Goal: Transaction & Acquisition: Register for event/course

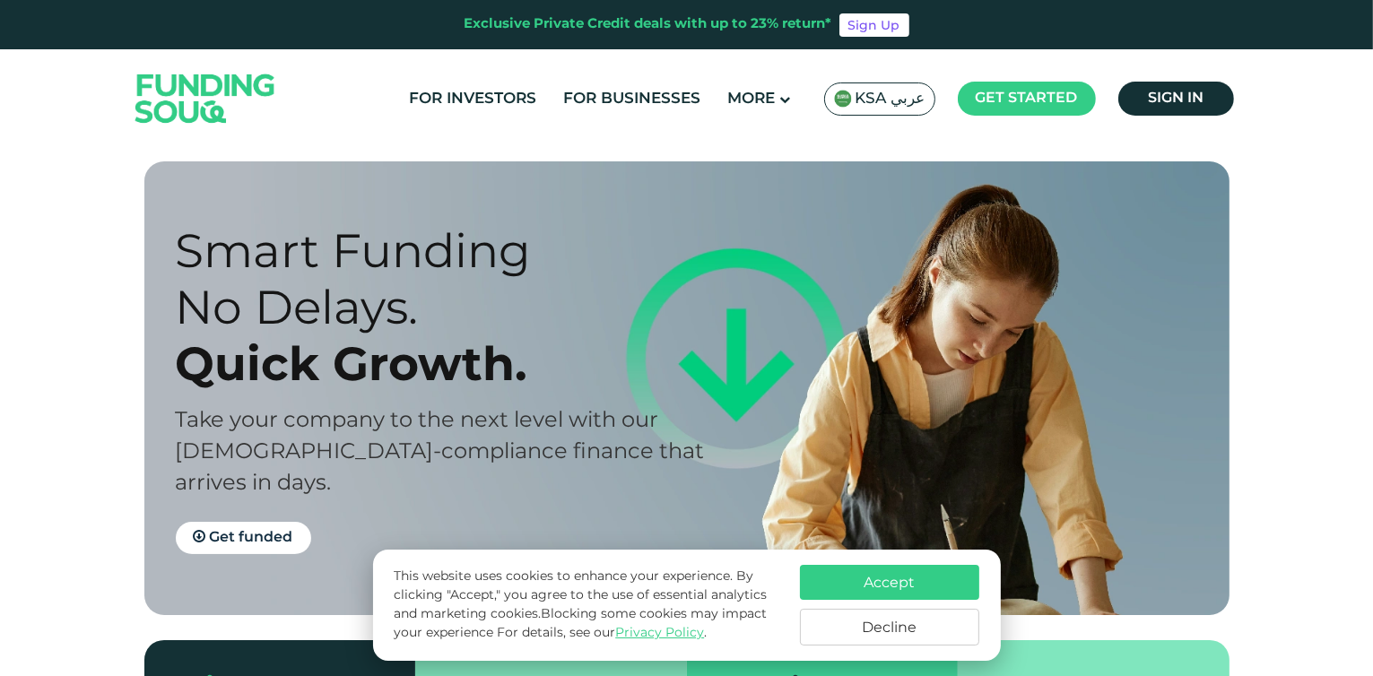
click at [881, 582] on button "Accept" at bounding box center [889, 582] width 179 height 35
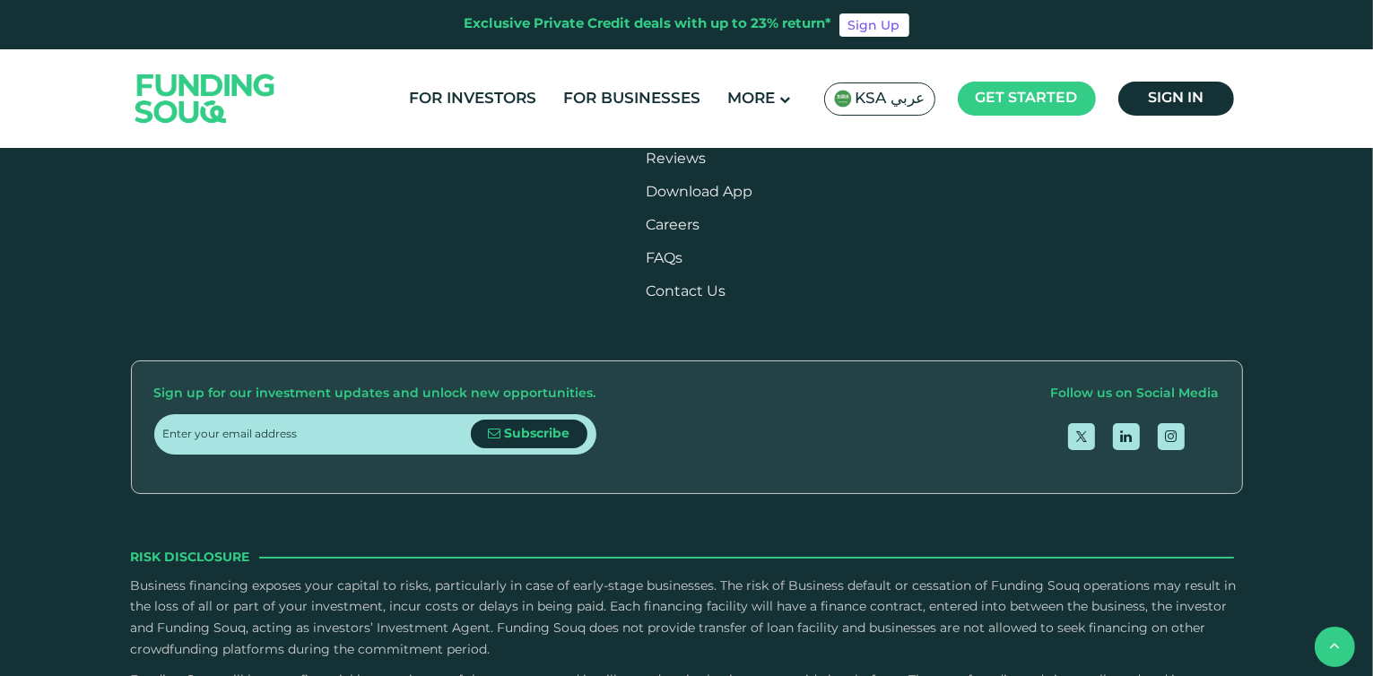
scroll to position [2139, 0]
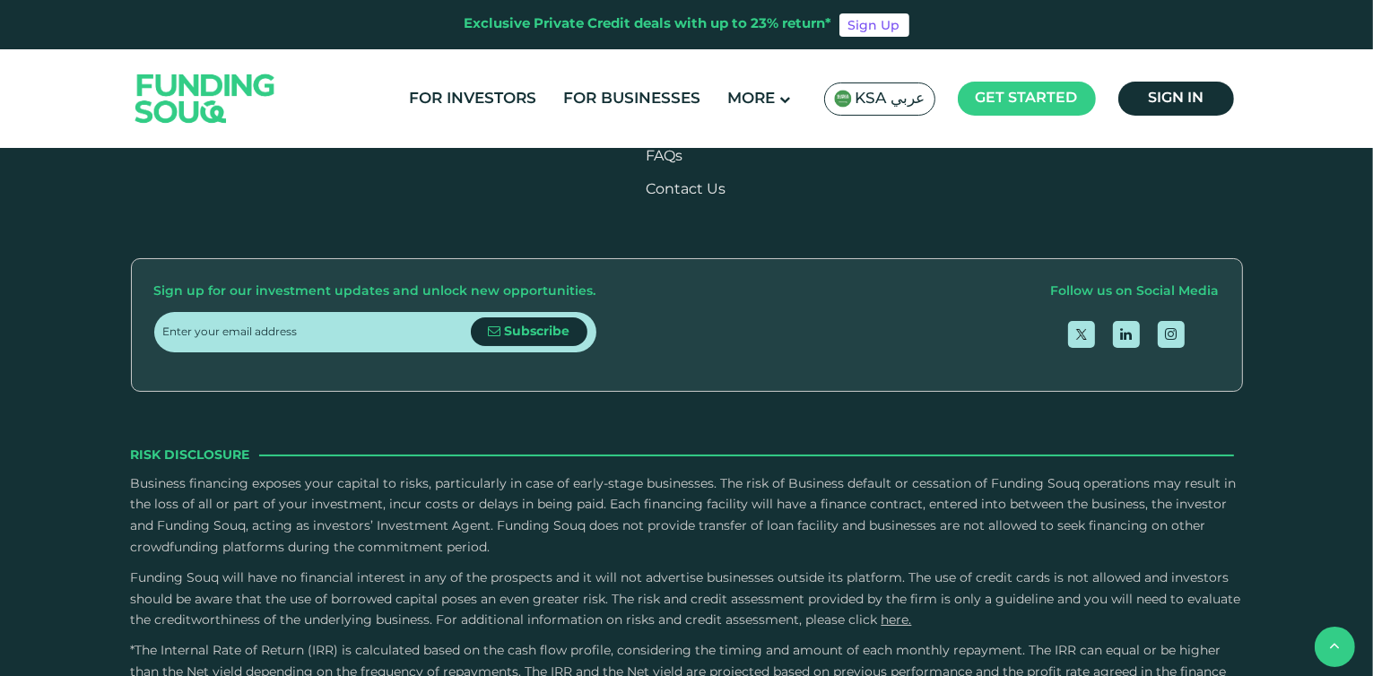
type tc-range-slider "4"
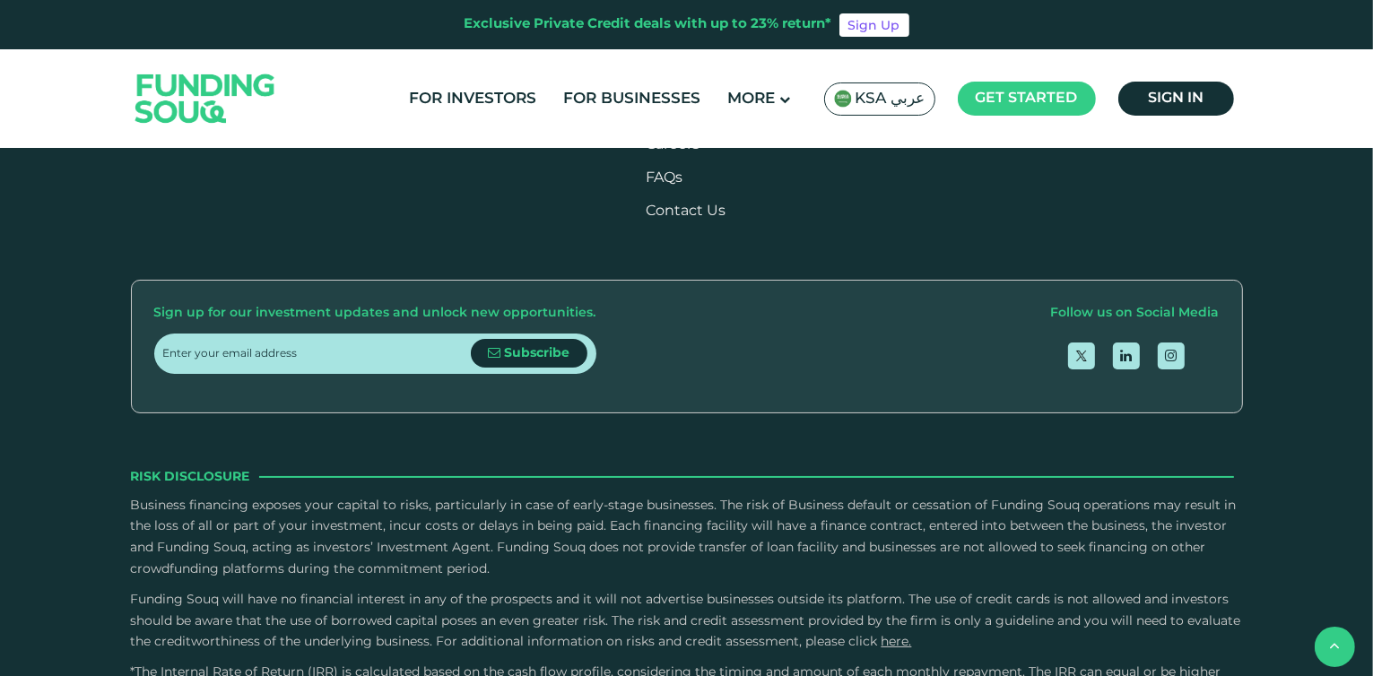
scroll to position [2219, 0]
radio input "true"
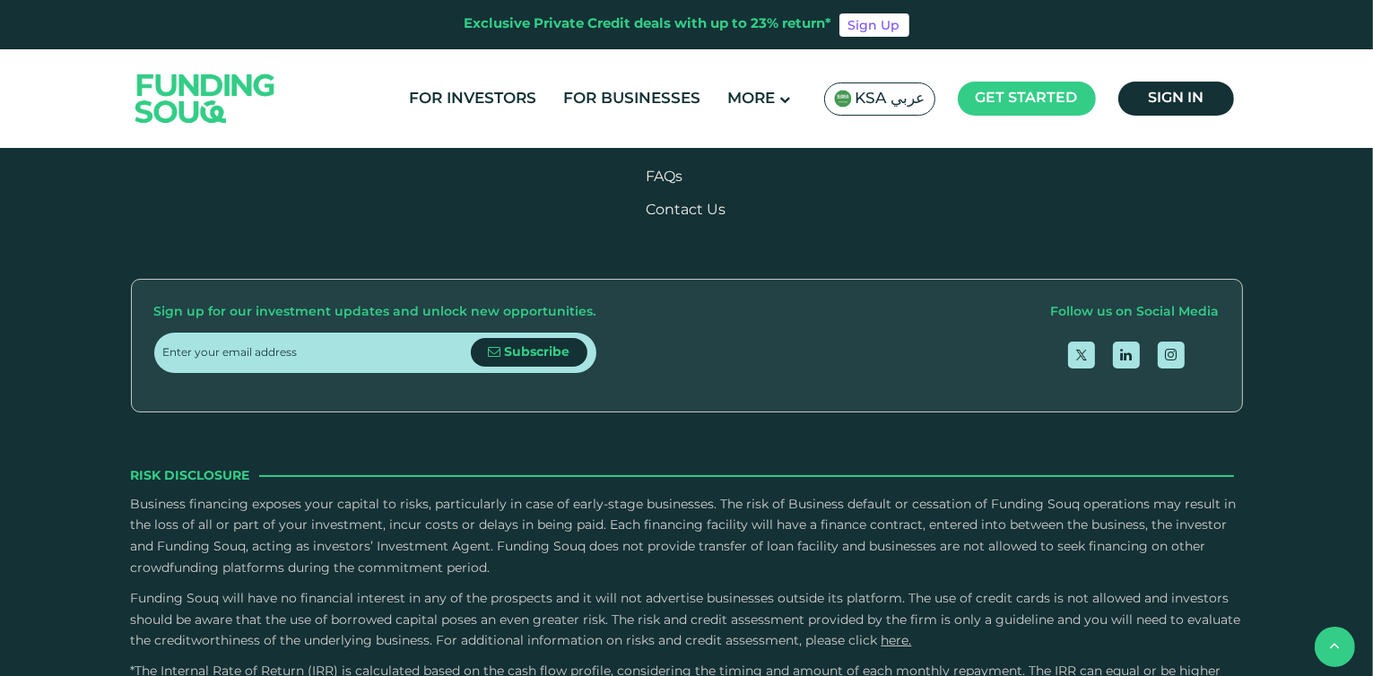
radio input "true"
type tc-range-slider "1"
drag, startPoint x: 733, startPoint y: 456, endPoint x: 521, endPoint y: 463, distance: 211.7
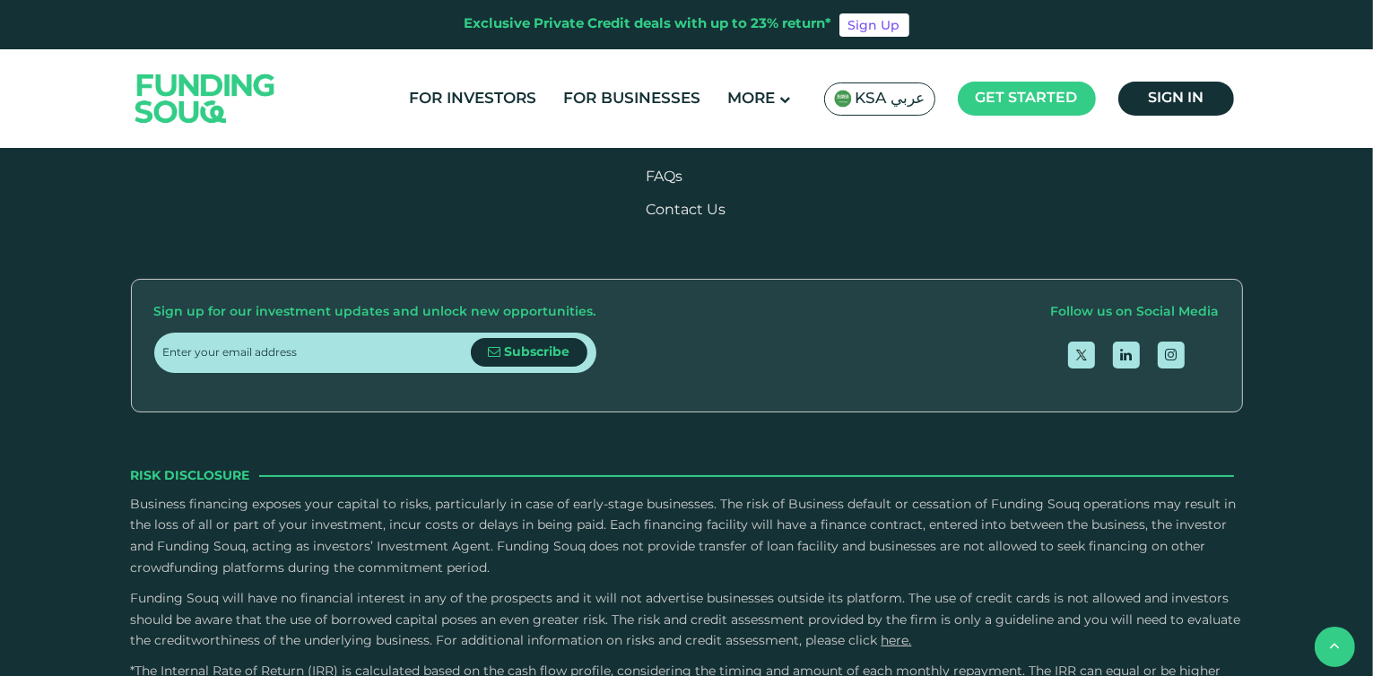
type tc-range-slider "10000"
drag, startPoint x: 213, startPoint y: 457, endPoint x: 216, endPoint y: 447, distance: 11.3
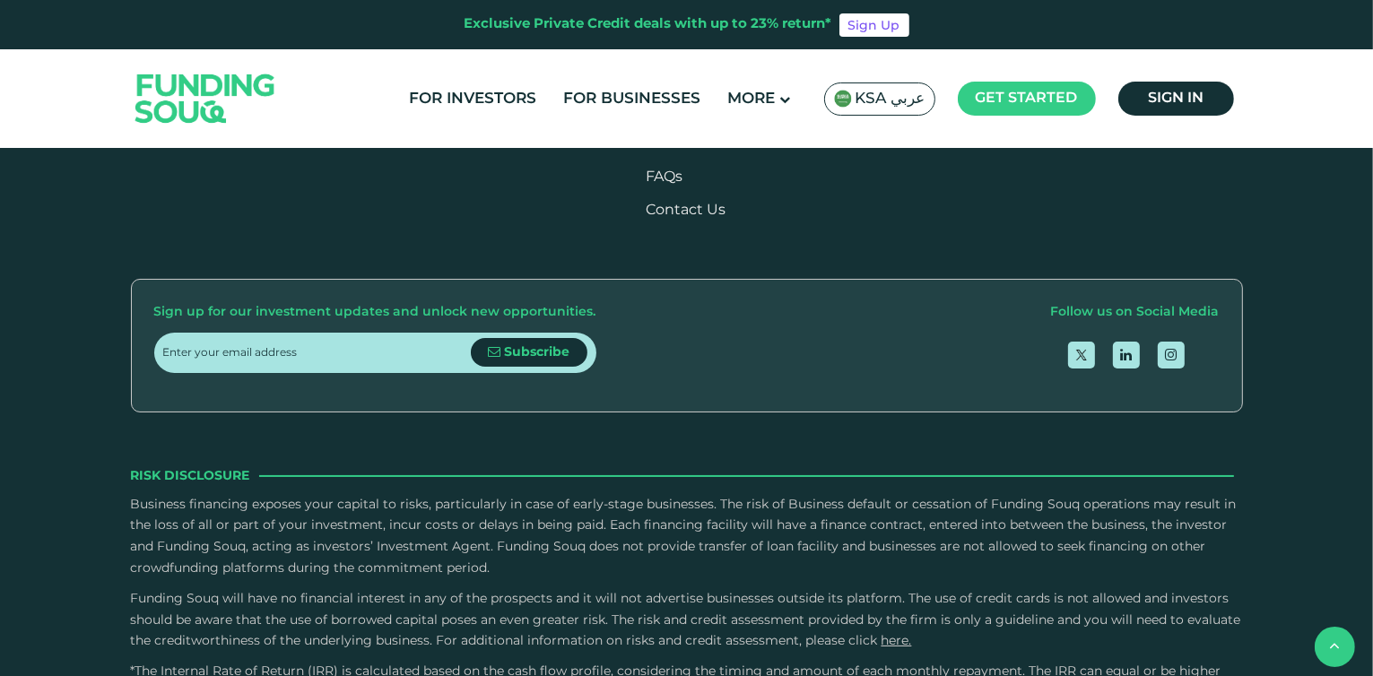
drag, startPoint x: 1055, startPoint y: 426, endPoint x: 1030, endPoint y: 395, distance: 39.6
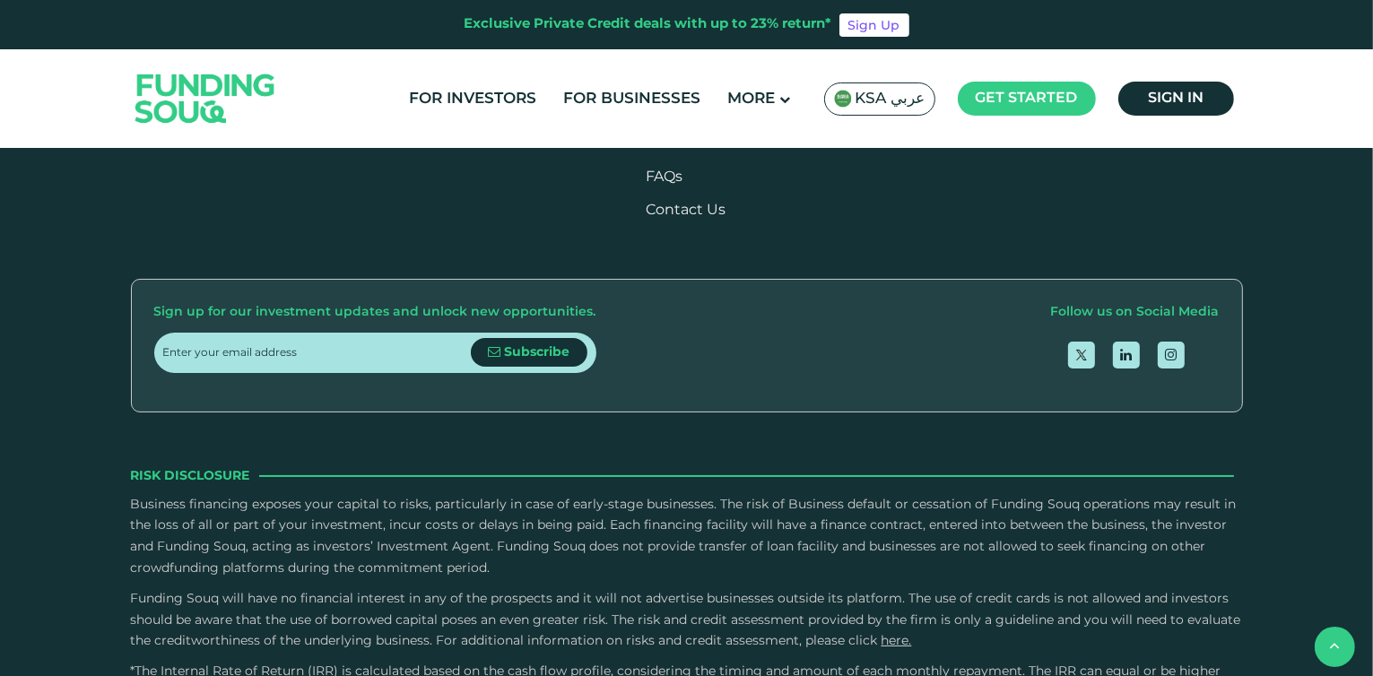
type tc-range-slider "10000"
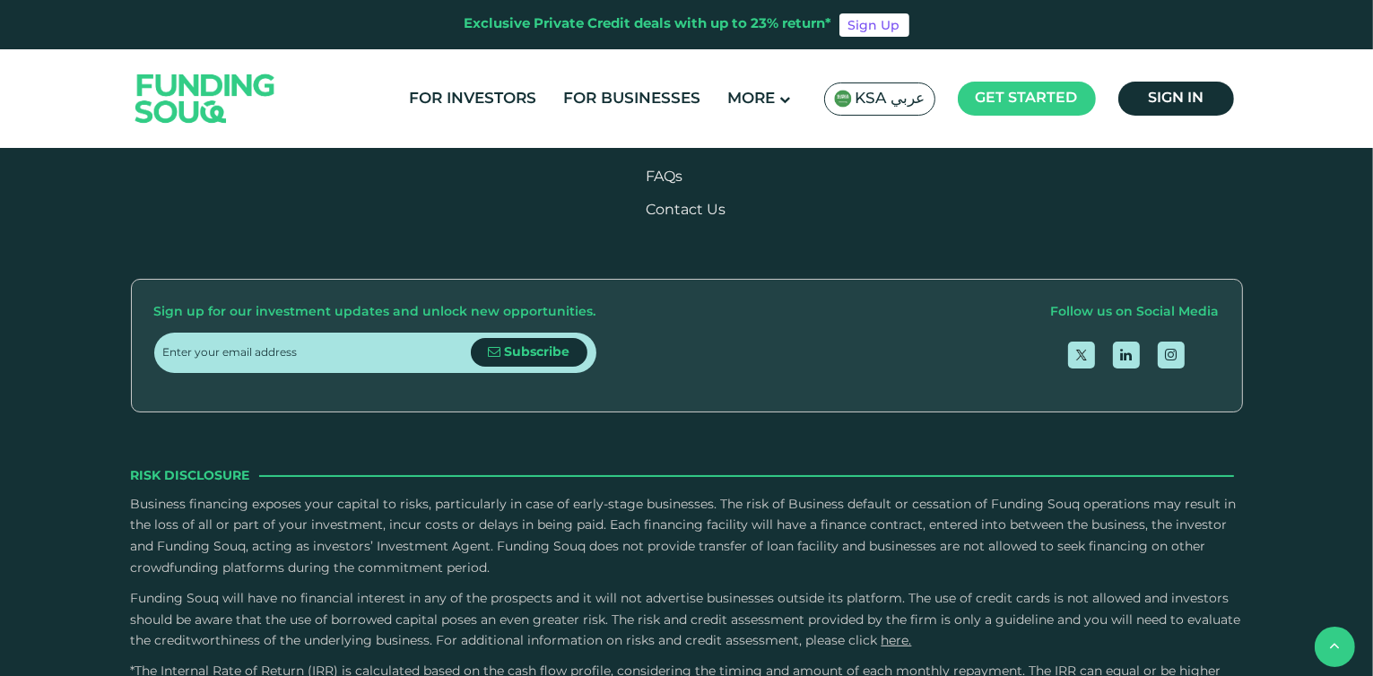
type tc-range-slider "50000"
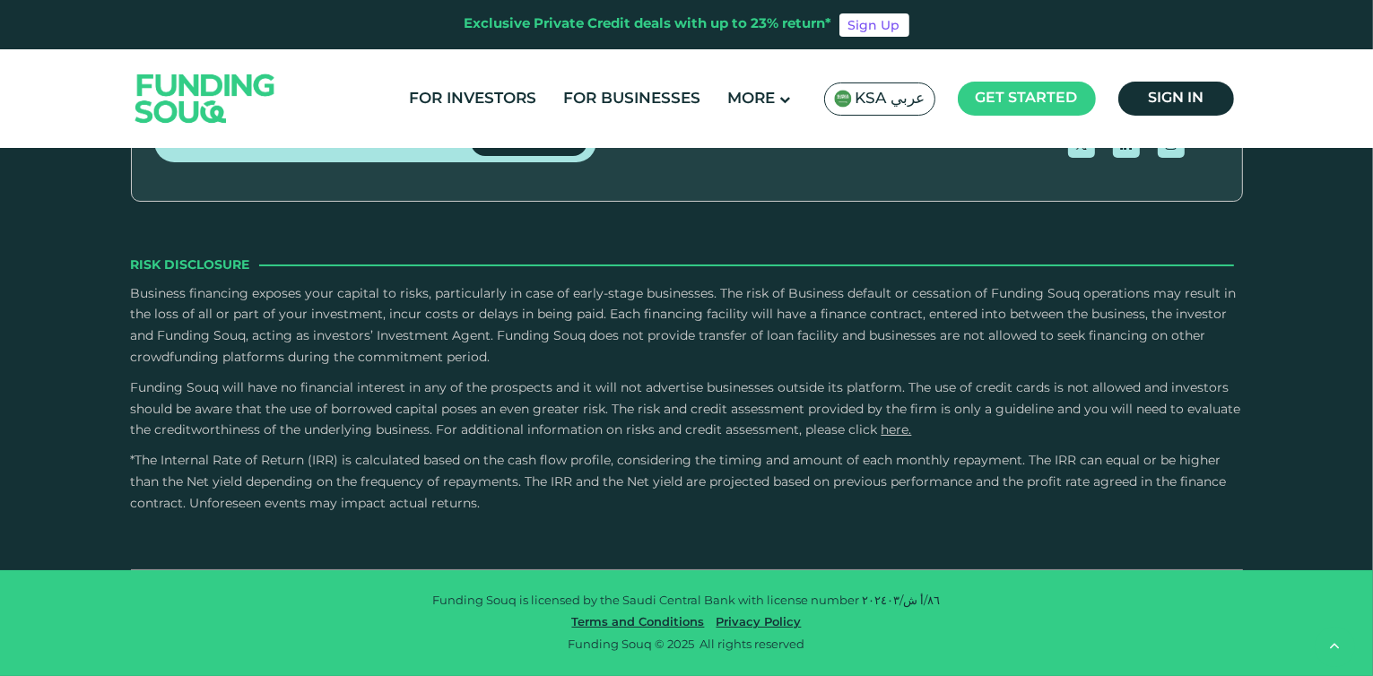
scroll to position [2699, 0]
type tc-range-slider "4"
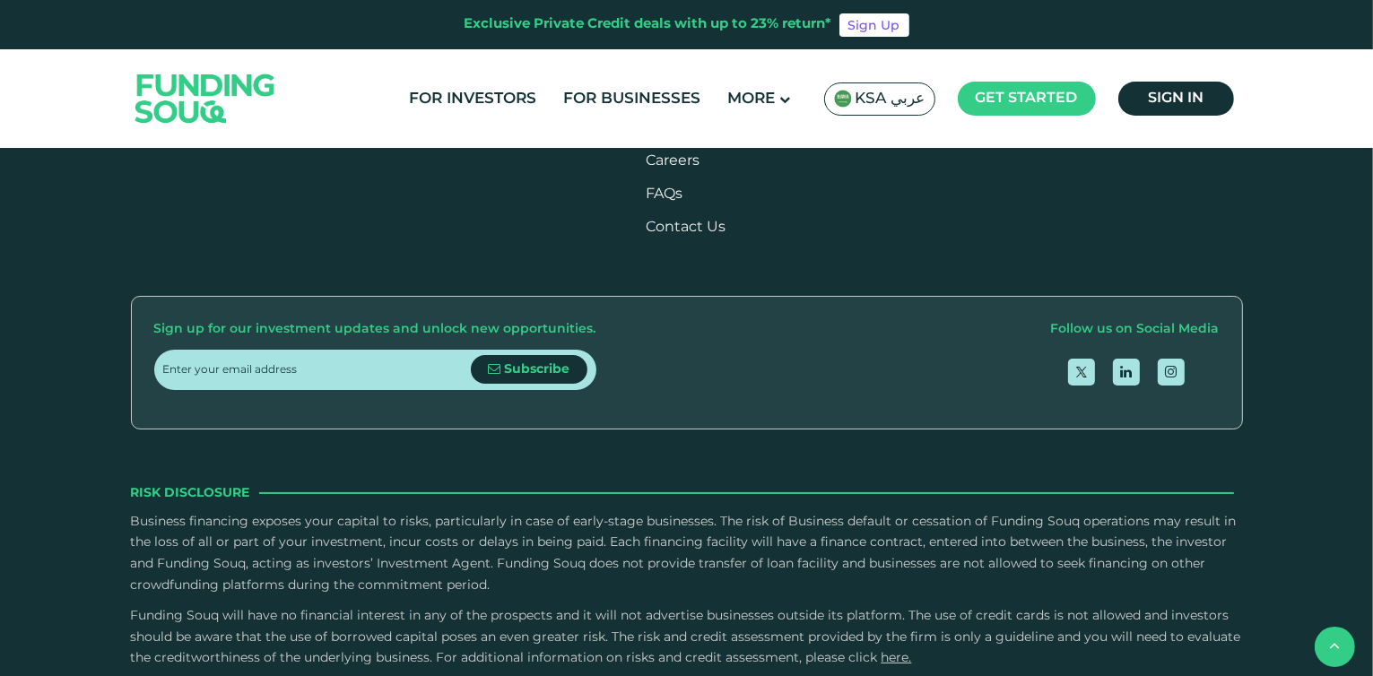
scroll to position [2195, 0]
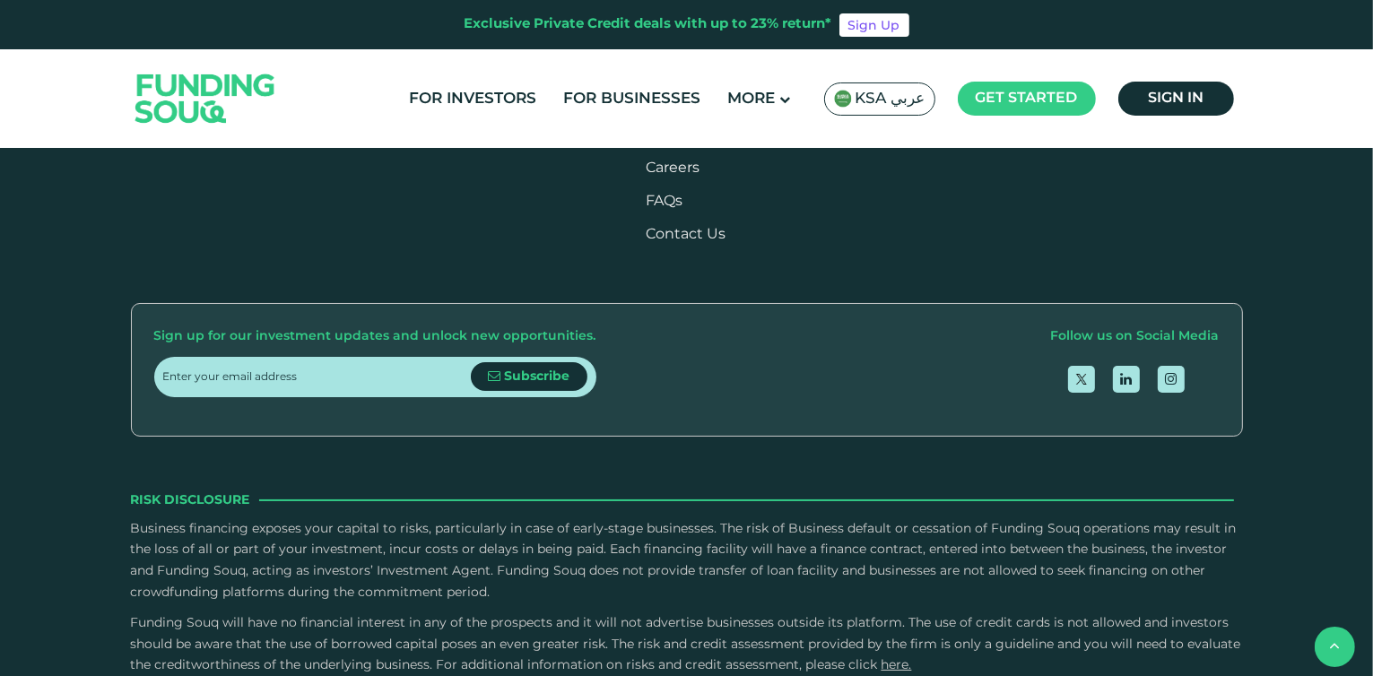
radio input "true"
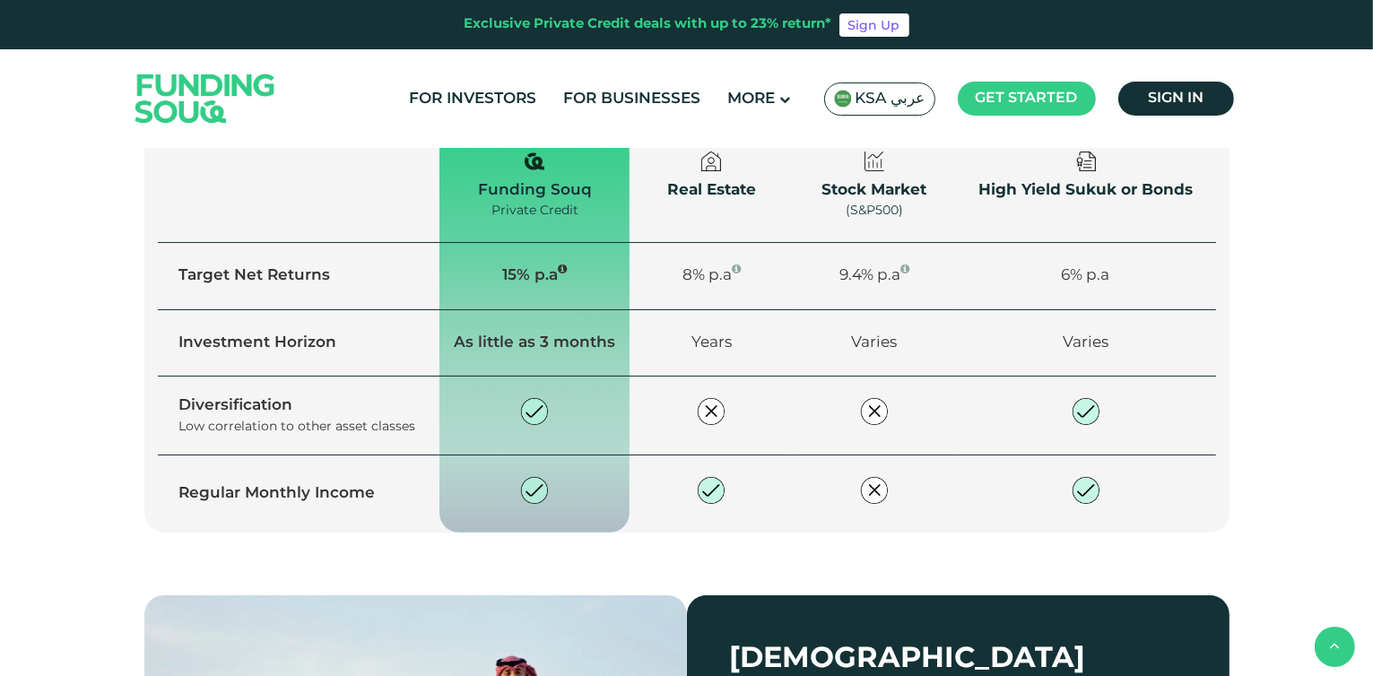
scroll to position [1293, 0]
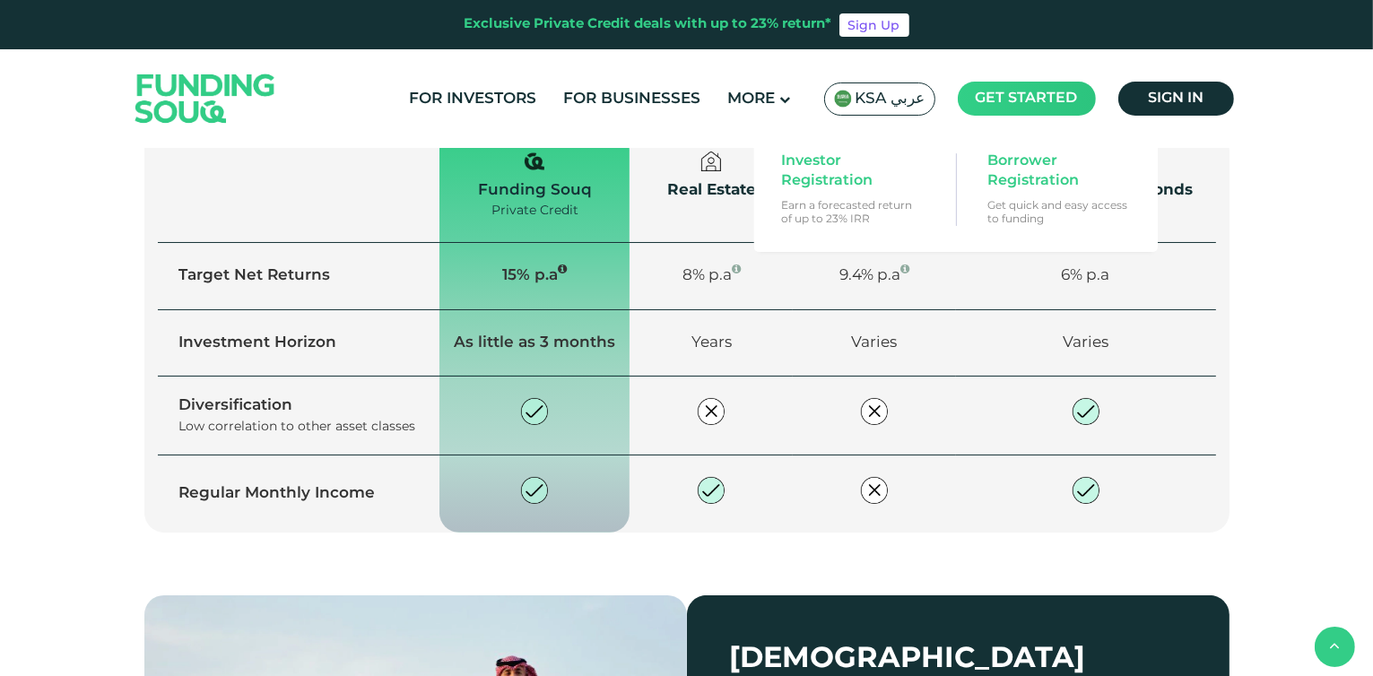
click at [1020, 98] on span "Get started" at bounding box center [1027, 97] width 102 height 13
click at [821, 162] on span "Investor Registration" at bounding box center [850, 171] width 138 height 39
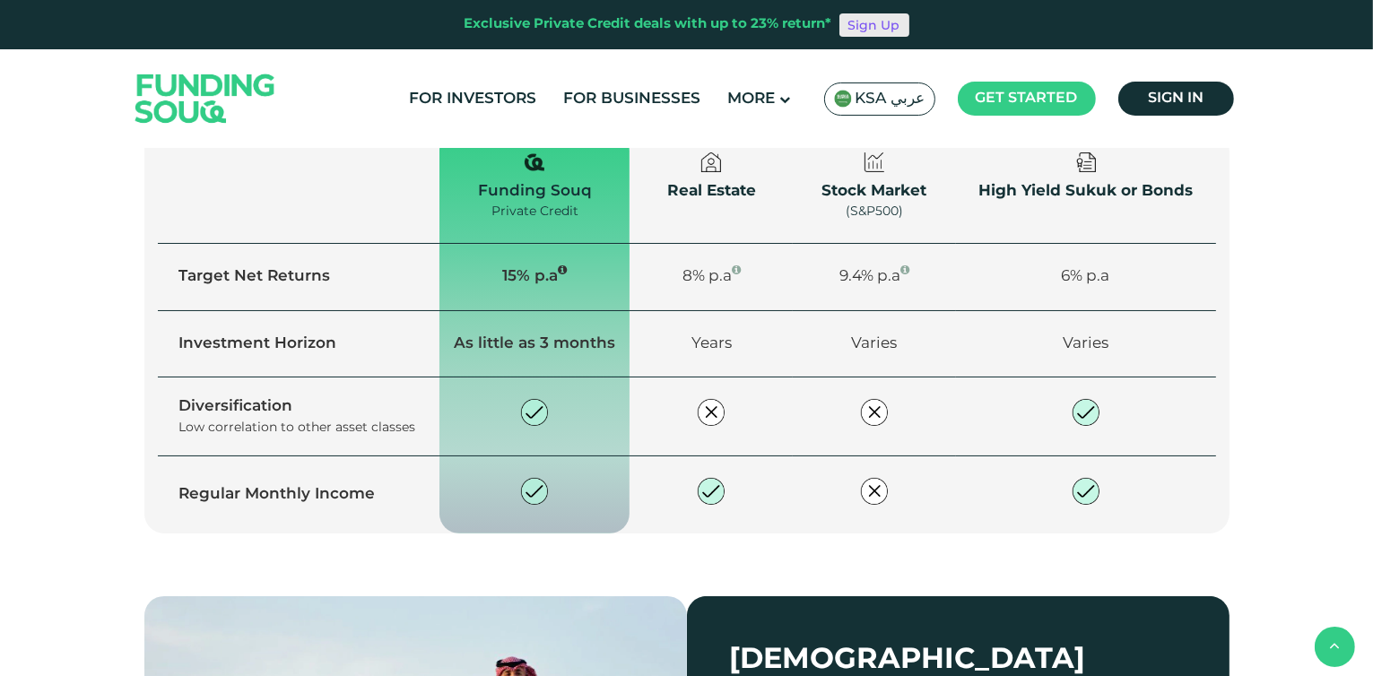
click at [855, 23] on link "Sign Up" at bounding box center [874, 24] width 70 height 23
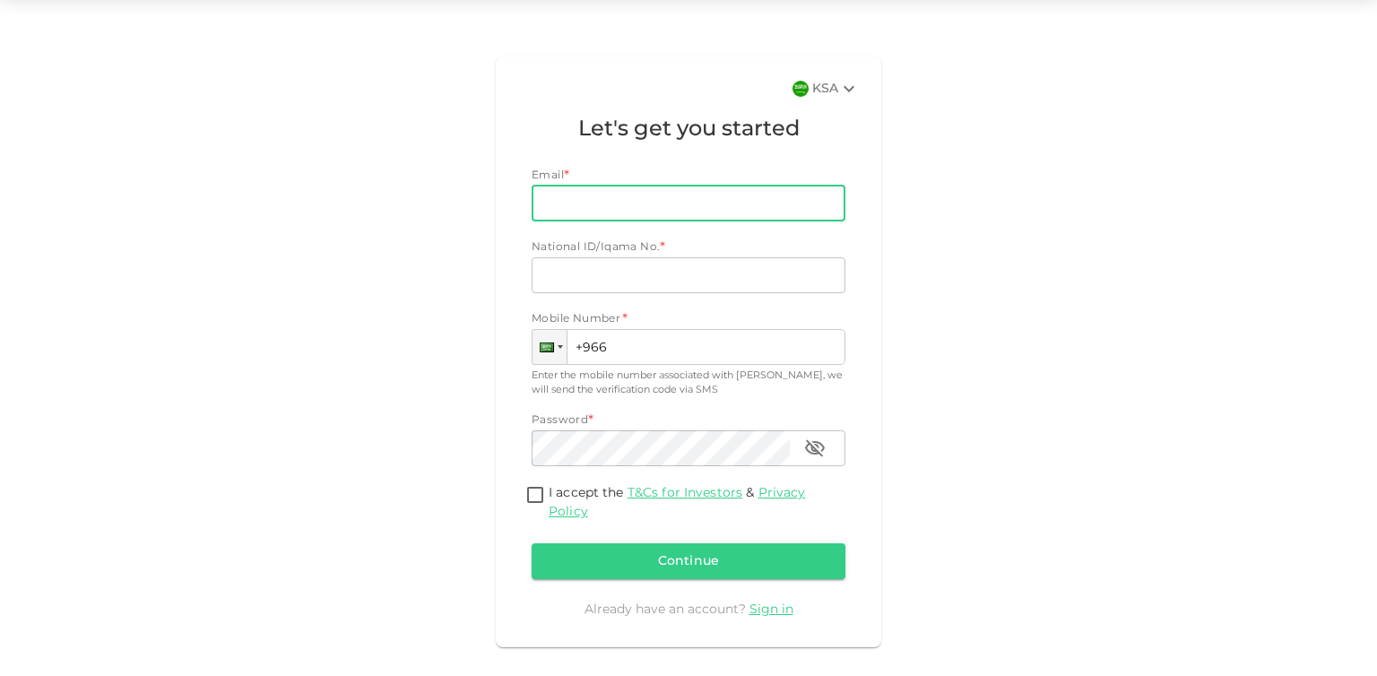
scroll to position [79, 0]
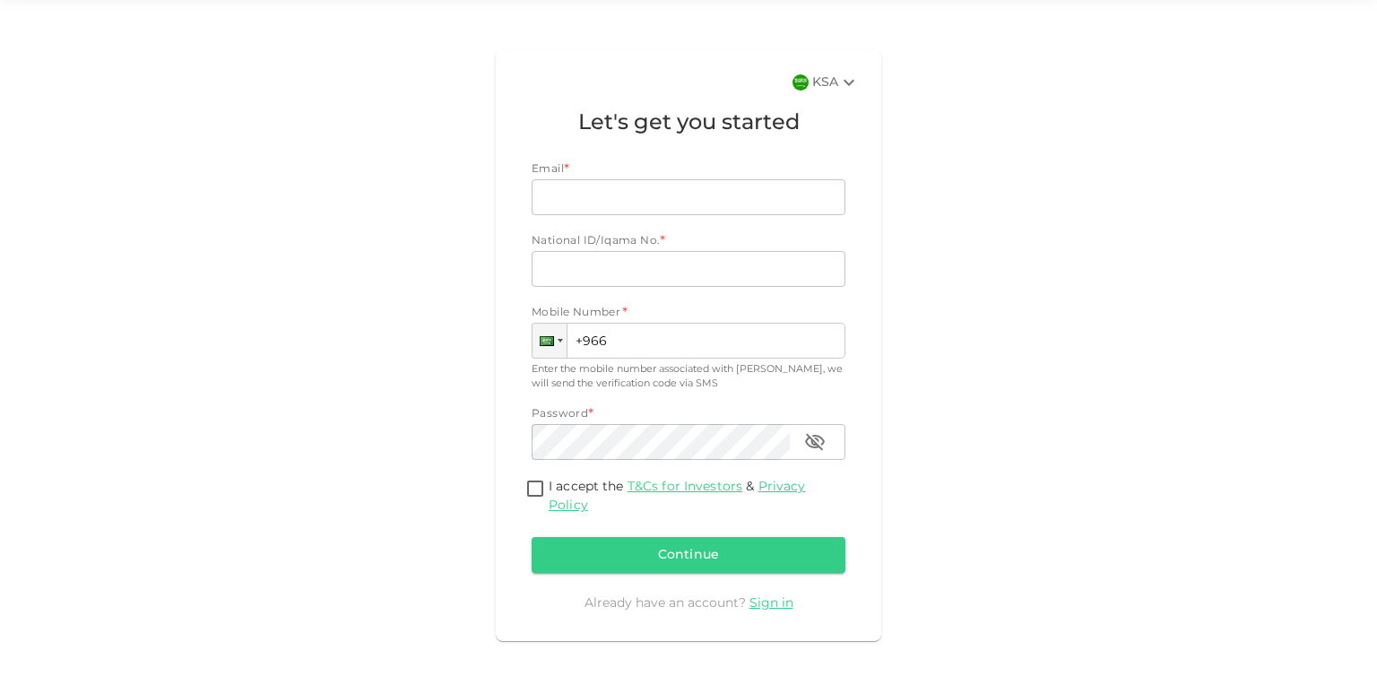
click at [617, 234] on span "National ID/Iqama No. *" at bounding box center [596, 242] width 128 height 18
click at [624, 202] on input "Email" at bounding box center [679, 197] width 294 height 36
type input "[EMAIL_ADDRESS][DOMAIN_NAME]"
type input "+966"
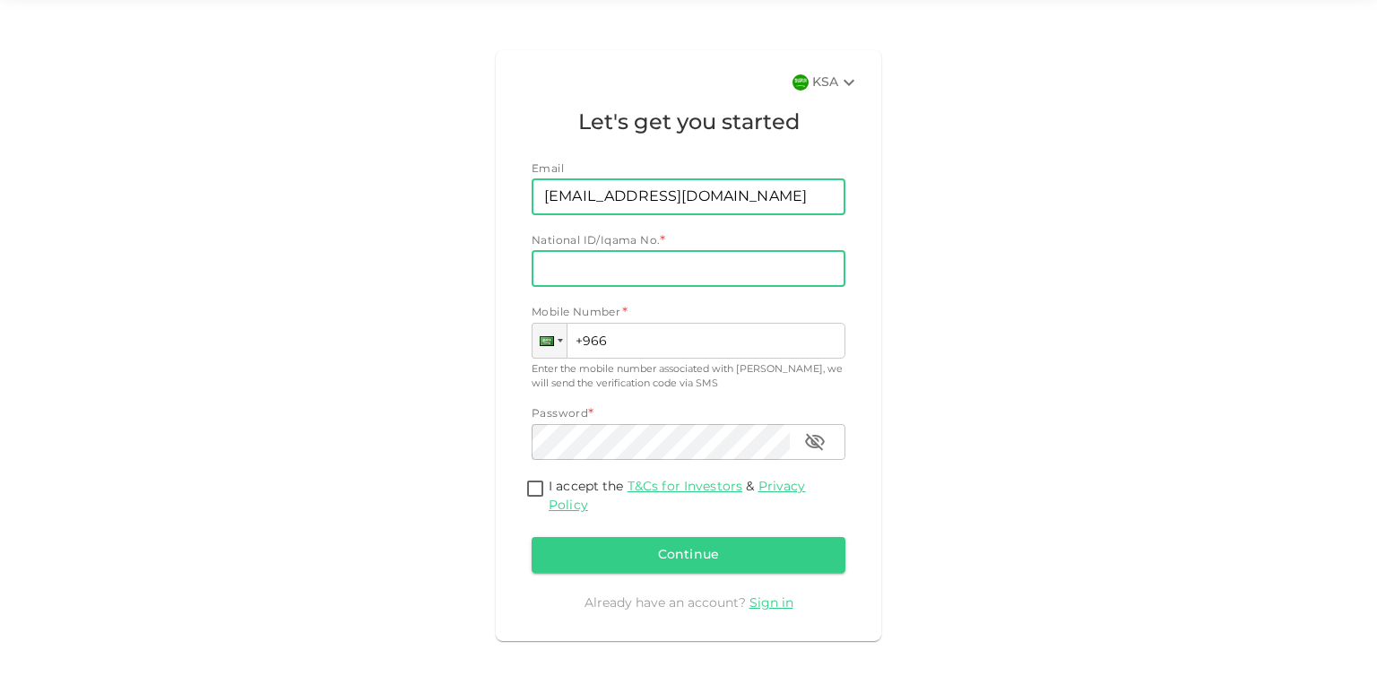
click at [621, 266] on input "National ID/Iqama No." at bounding box center [689, 269] width 314 height 36
type input "2408212344"
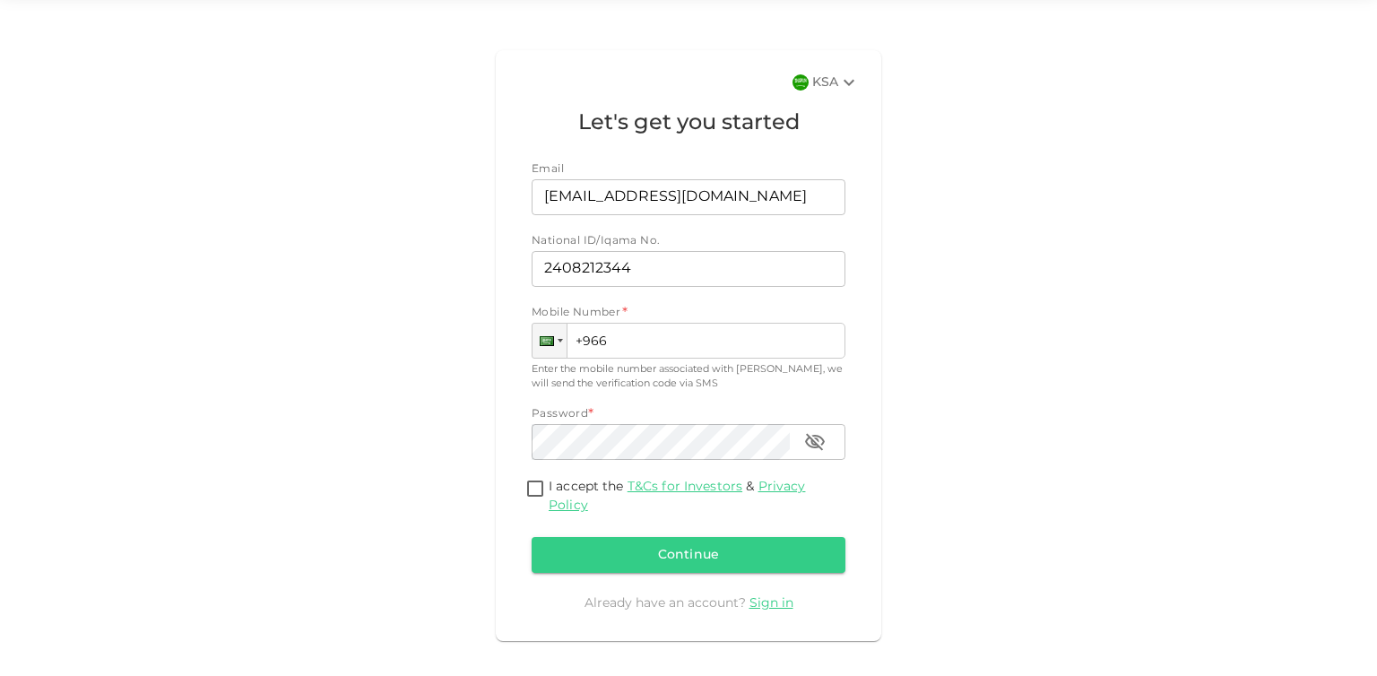
click at [642, 319] on div "Mobile Number * Phone +966" at bounding box center [689, 332] width 314 height 54
click at [647, 328] on input "+966" at bounding box center [689, 341] width 314 height 36
type input "+966 530 935 646"
click at [529, 491] on input "I accept the T&Cs for Investors & Privacy Policy" at bounding box center [535, 490] width 27 height 24
checkbox input "true"
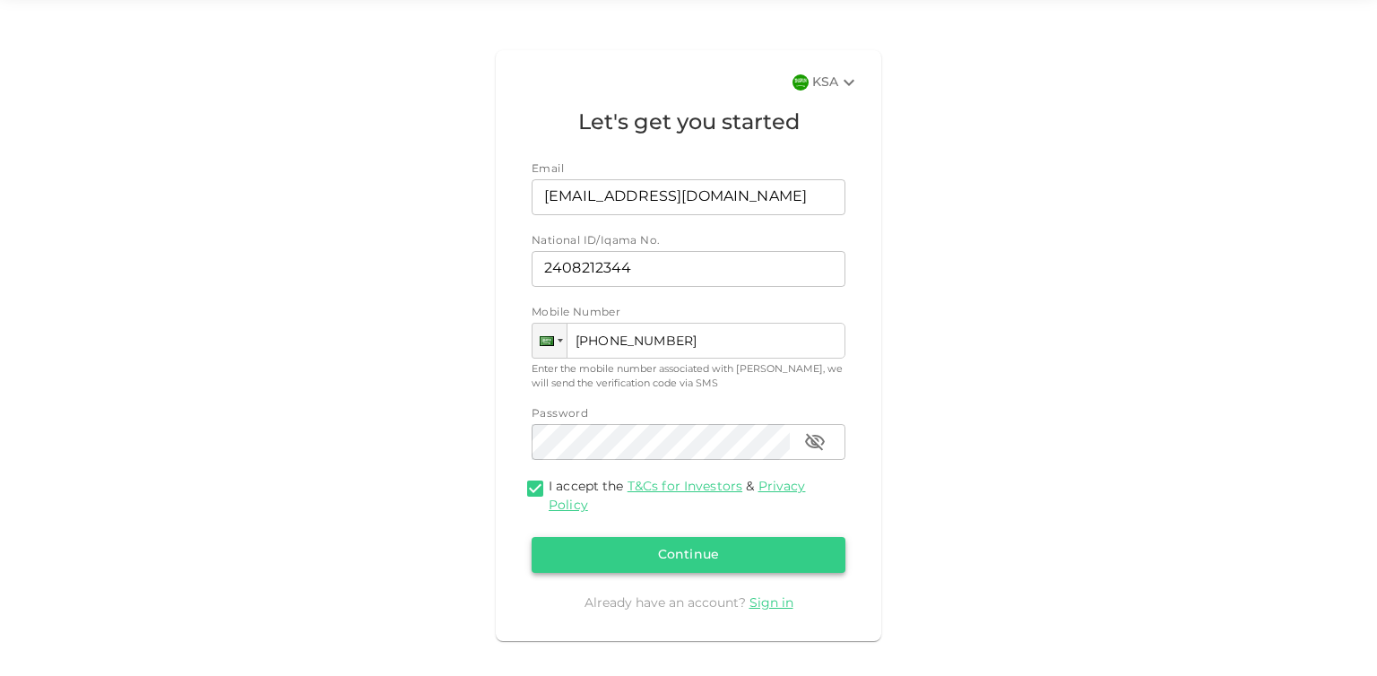
click at [639, 565] on button "Continue" at bounding box center [689, 555] width 314 height 36
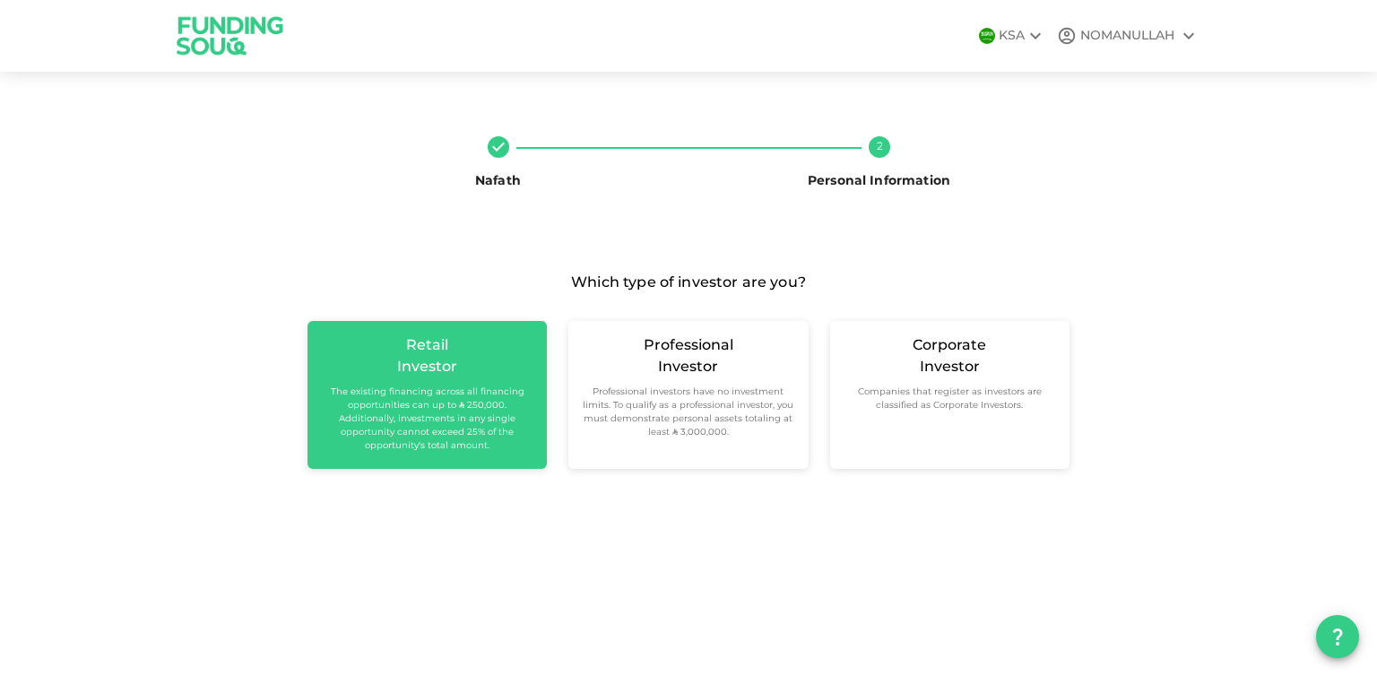
click at [430, 436] on small "The existing financing across all financing opportunities can up to ʢ 250,000. …" at bounding box center [427, 419] width 211 height 67
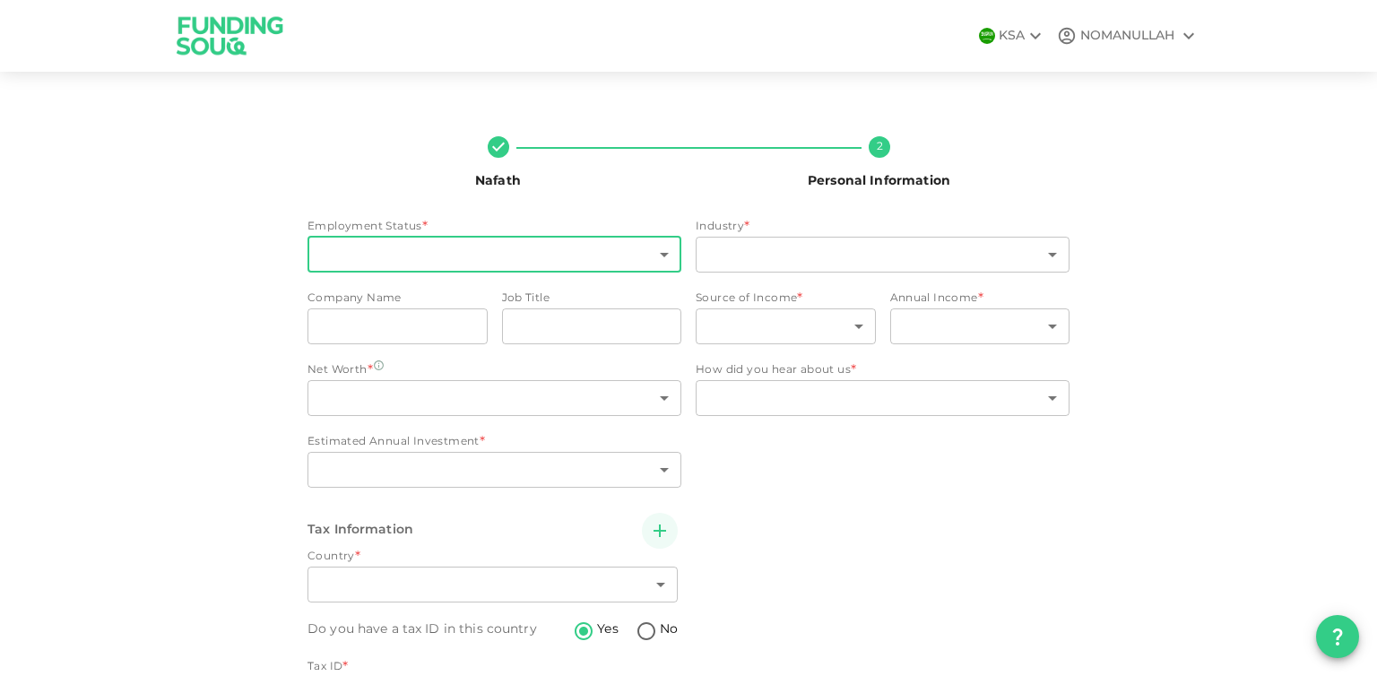
click at [485, 240] on body "KSA NOMANULLAH Nafath 2 Personal Information Employment Status * ​ ​ Industry *…" at bounding box center [688, 338] width 1377 height 676
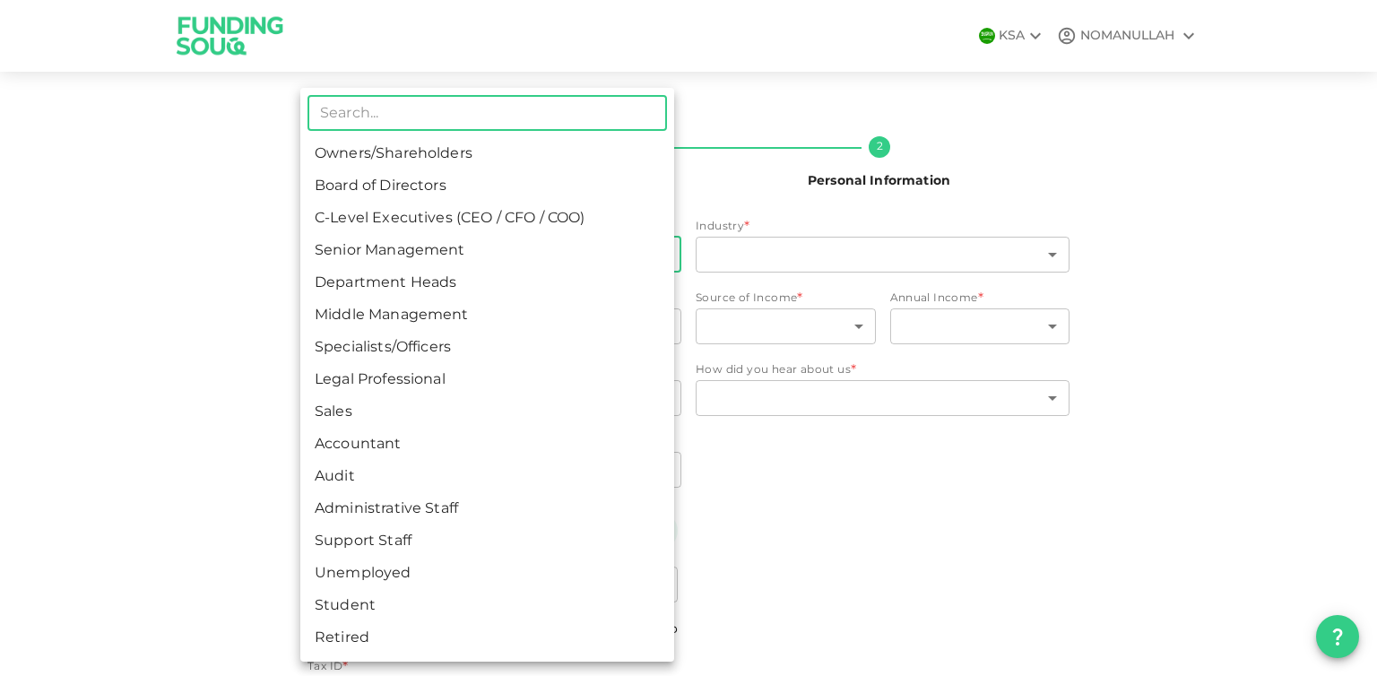
click at [552, 252] on li "Senior Management" at bounding box center [487, 251] width 374 height 32
type input "4"
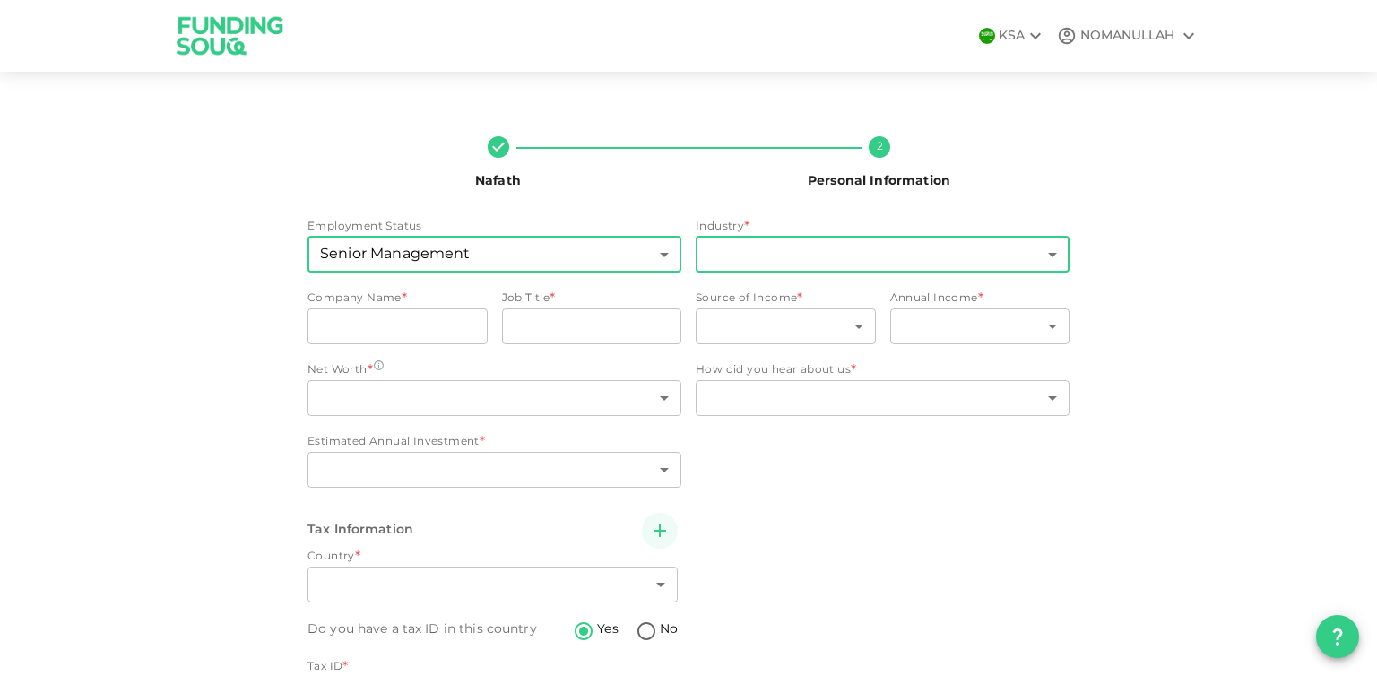
click at [717, 252] on body "KSA NOMANULLAH Nafath 2 Personal Information Employment Status Senior Managemen…" at bounding box center [688, 338] width 1377 height 676
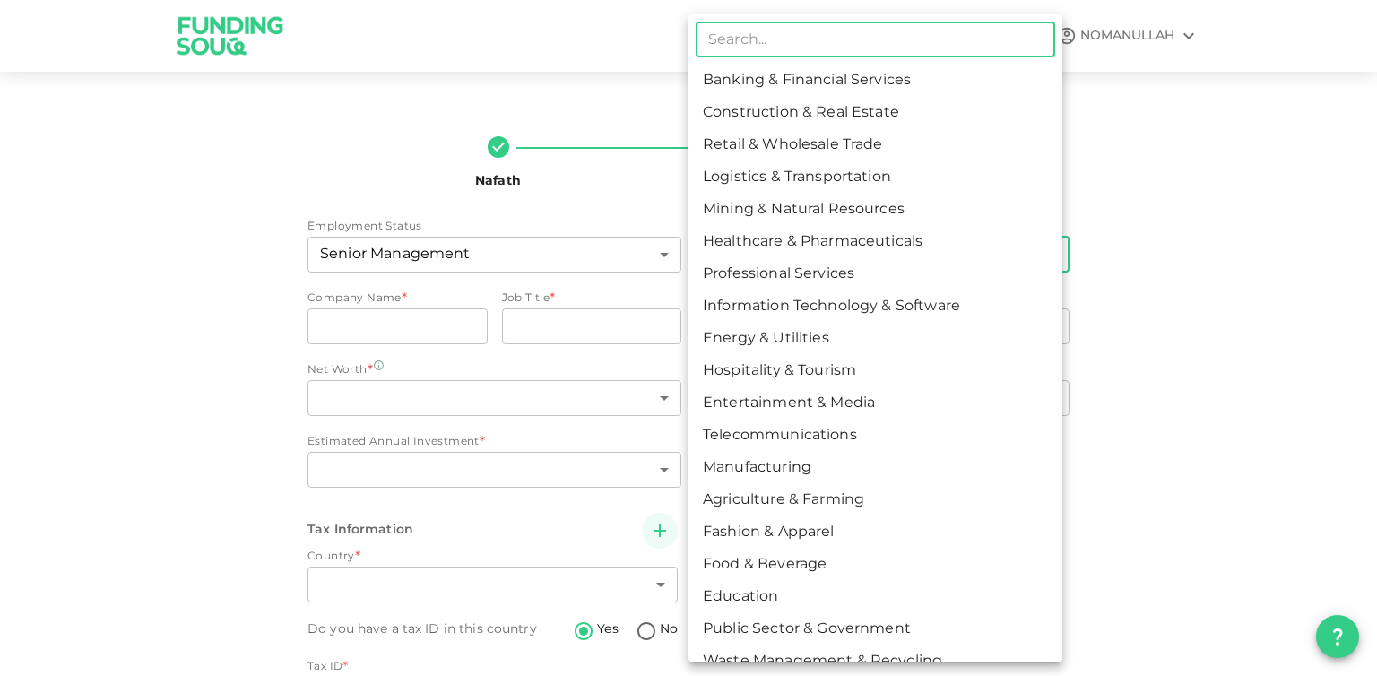
click at [875, 109] on li "Construction & Real Estate" at bounding box center [876, 113] width 374 height 32
type input "2"
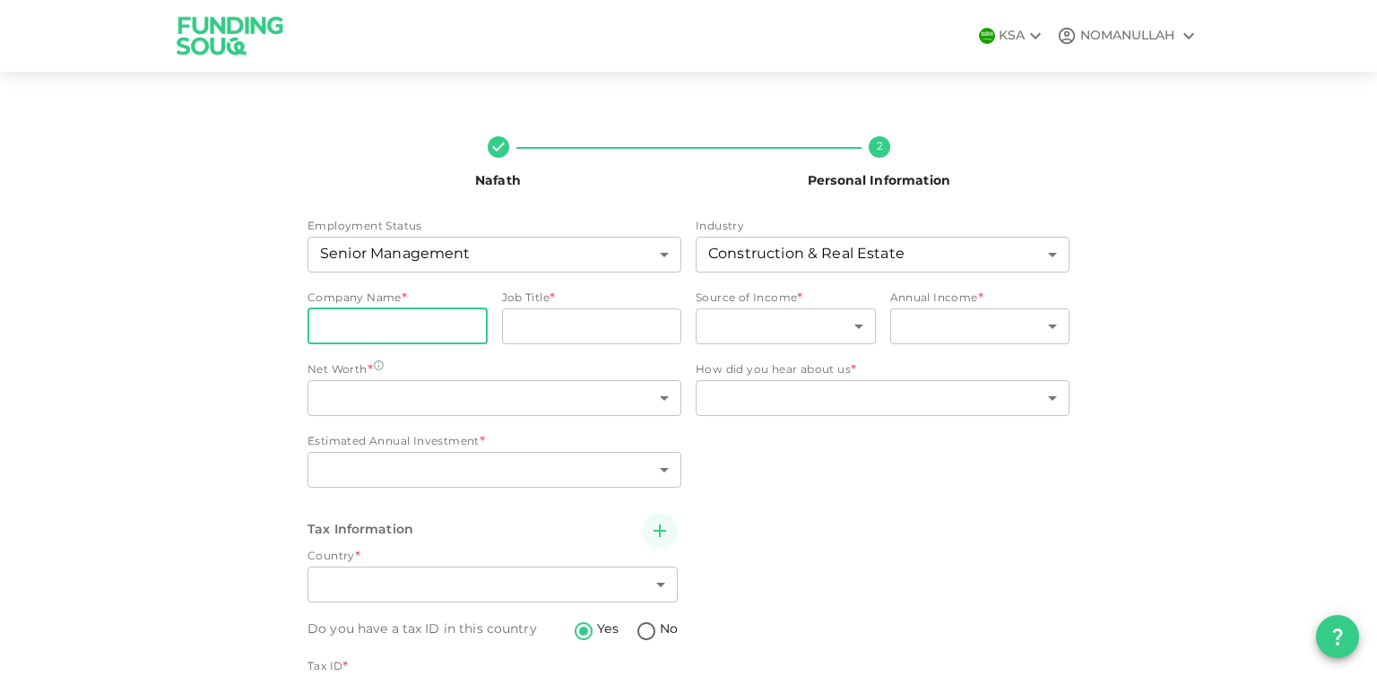
click at [442, 321] on input "companyName" at bounding box center [398, 326] width 180 height 36
type input "SISCO"
type input "PROCUREMENT MANAGER"
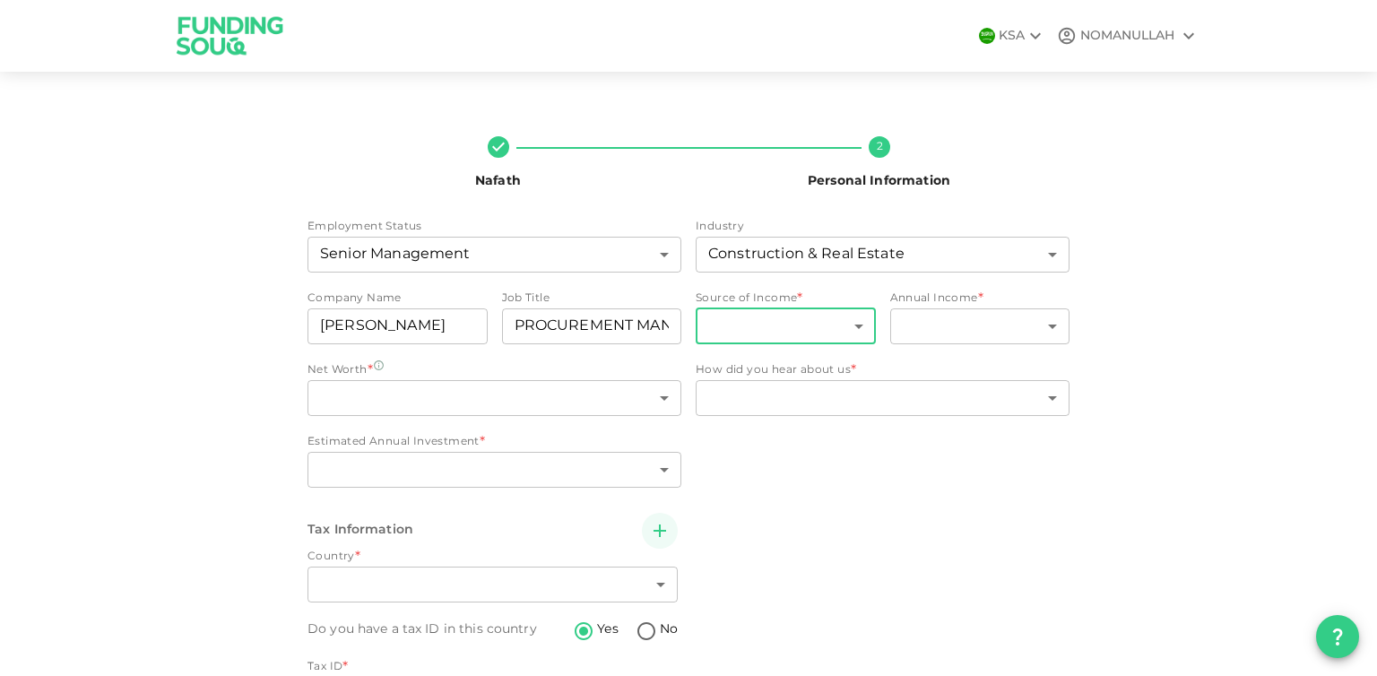
click at [804, 317] on body "KSA NOMANULLAH Nafath 2 Personal Information Employment Status Senior Managemen…" at bounding box center [688, 338] width 1377 height 676
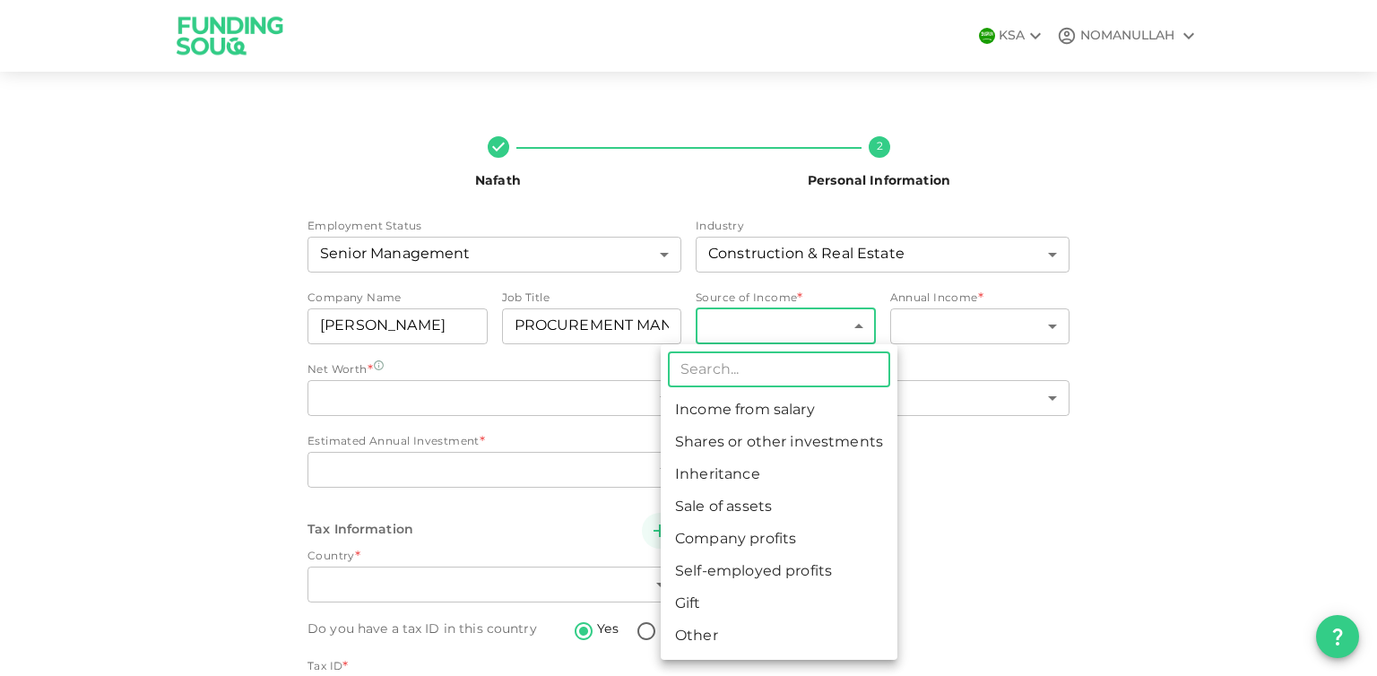
click at [818, 421] on li "Income from salary" at bounding box center [779, 411] width 237 height 32
type input "1"
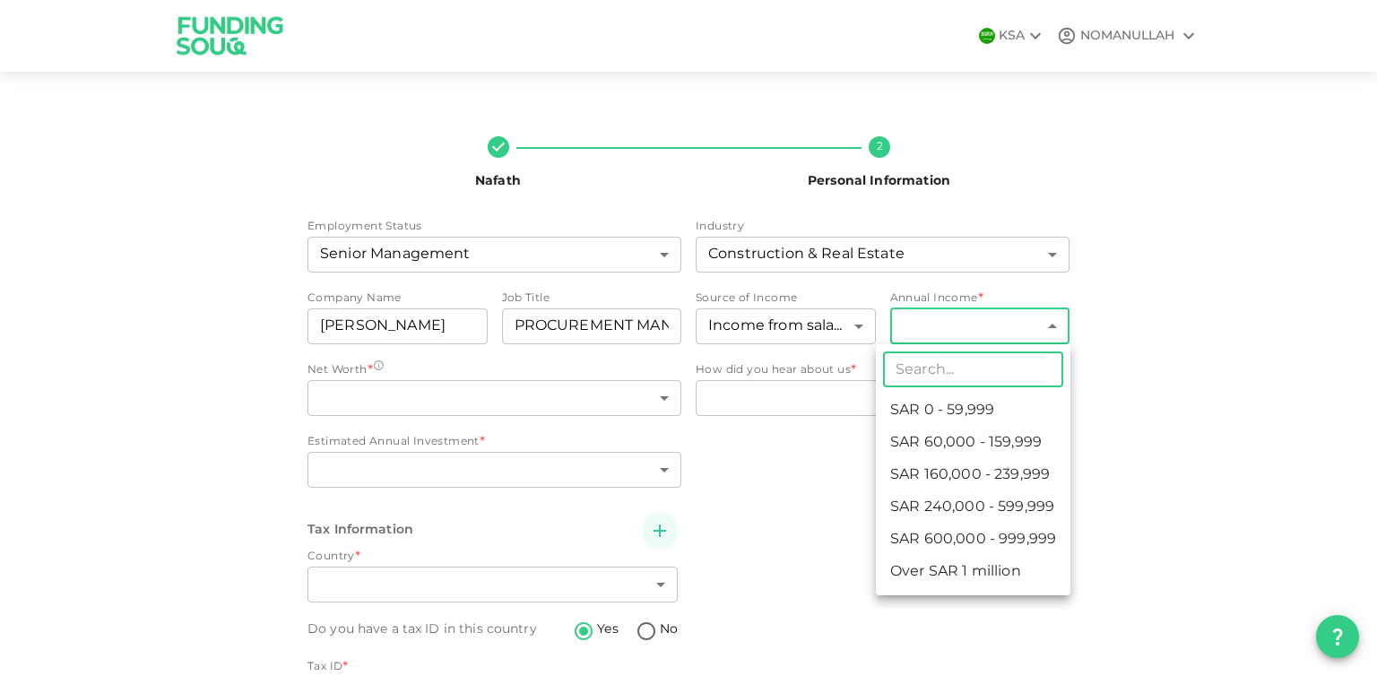
click at [954, 322] on body "KSA NOMANULLAH Nafath 2 Personal Information Employment Status Senior Managemen…" at bounding box center [688, 338] width 1377 height 676
click at [966, 466] on li "ʢ 160,000 - 239,999" at bounding box center [971, 475] width 191 height 32
type input "3"
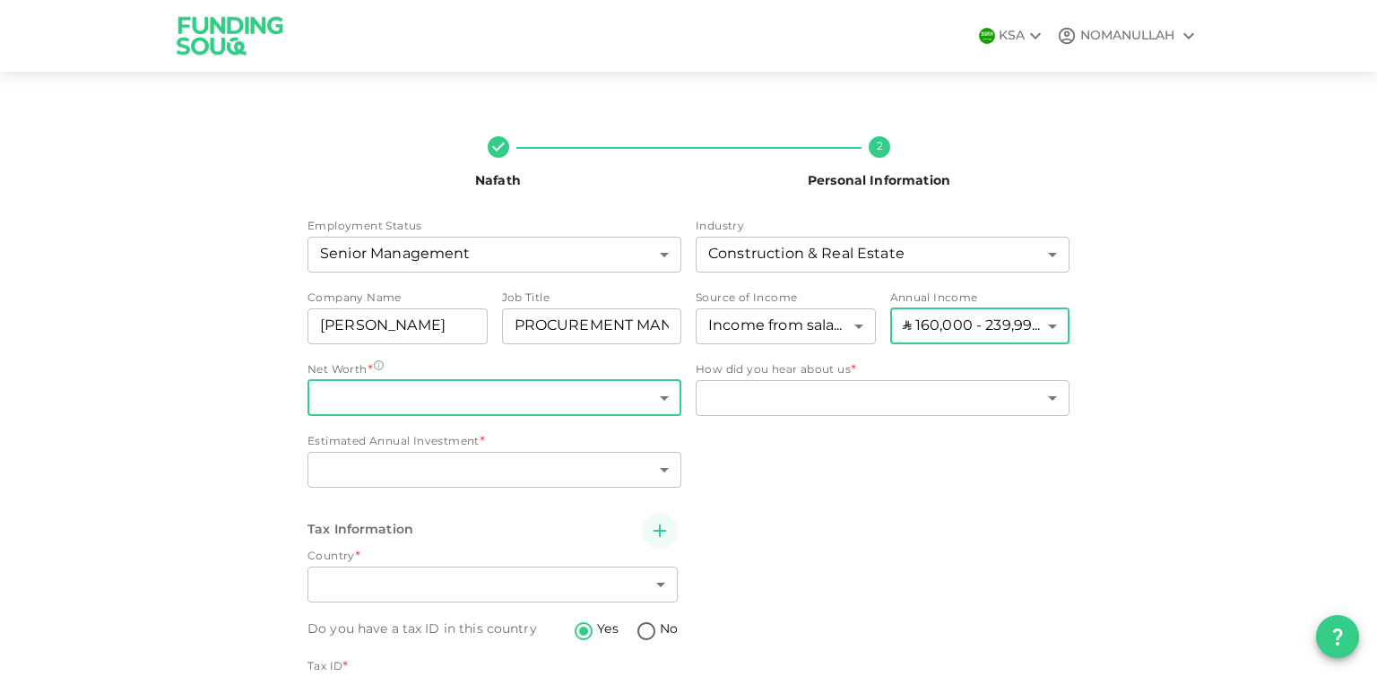
click at [491, 406] on body "KSA NOMANULLAH Nafath 2 Personal Information Employment Status Senior Managemen…" at bounding box center [688, 338] width 1377 height 676
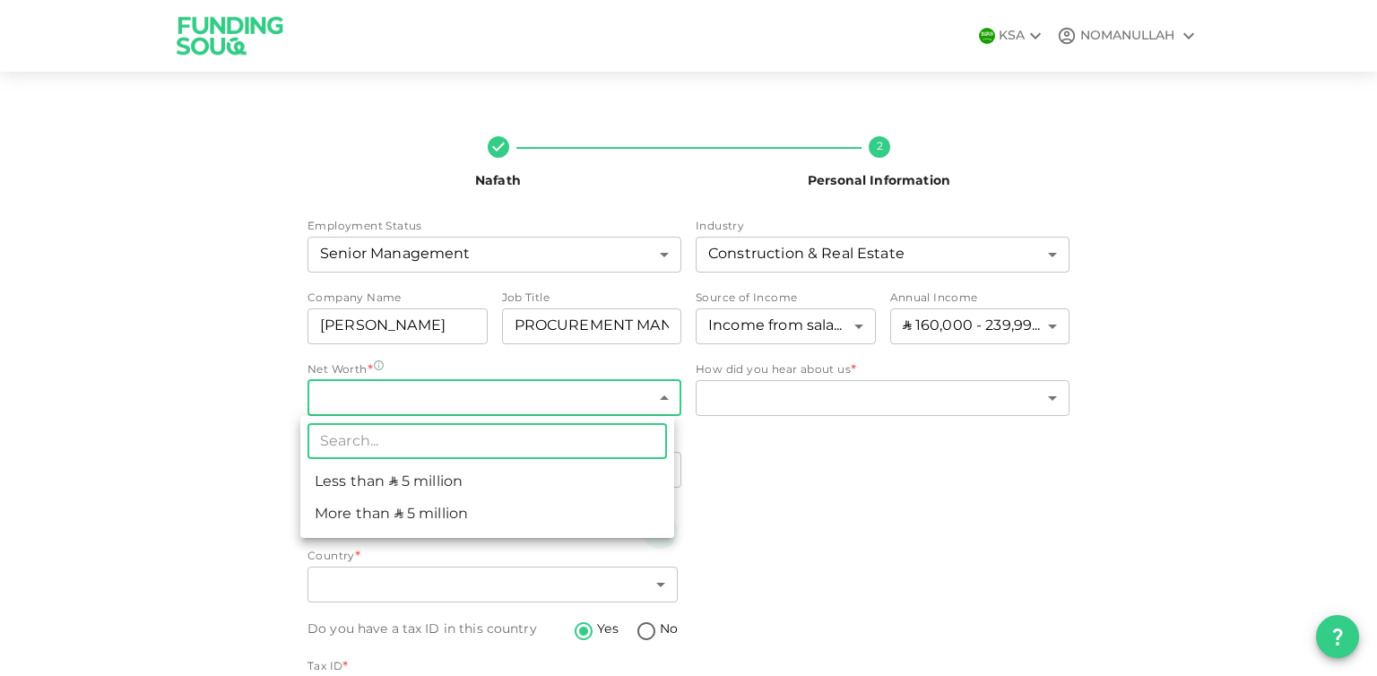
click at [493, 483] on li "Less than ʢ 5 million" at bounding box center [487, 482] width 374 height 32
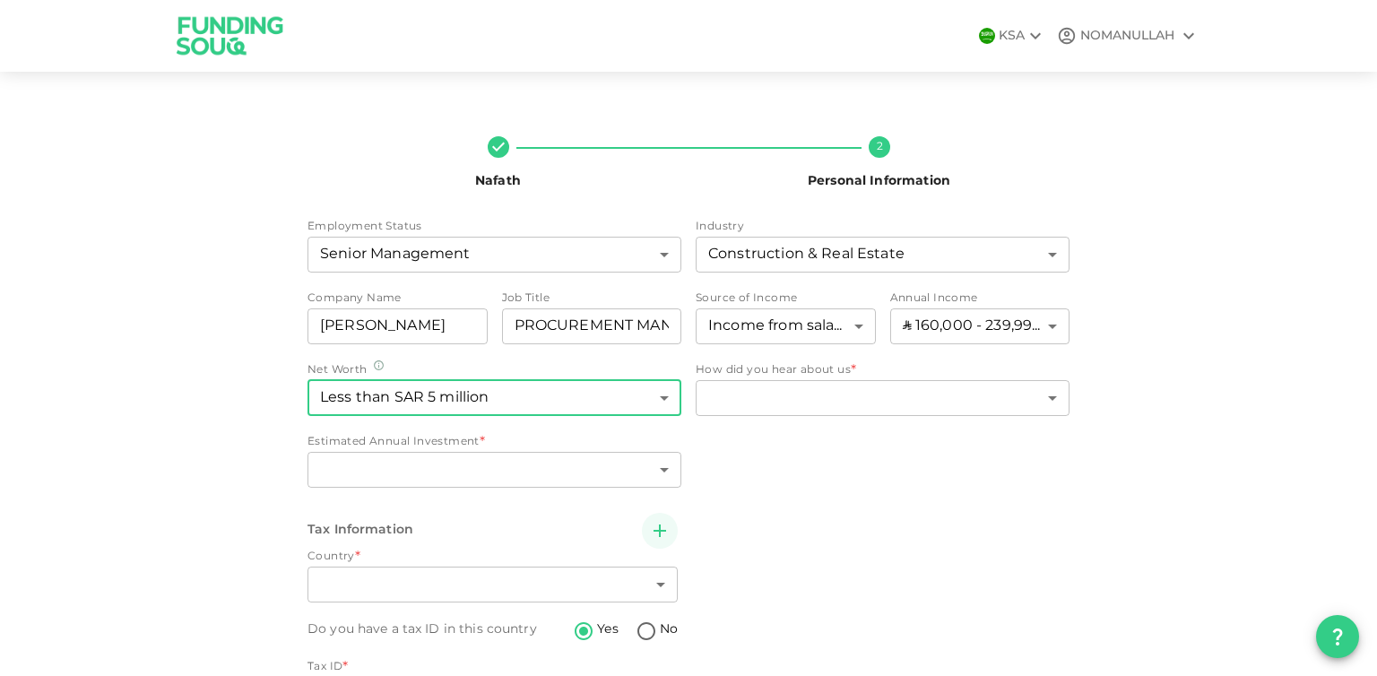
type input "1"
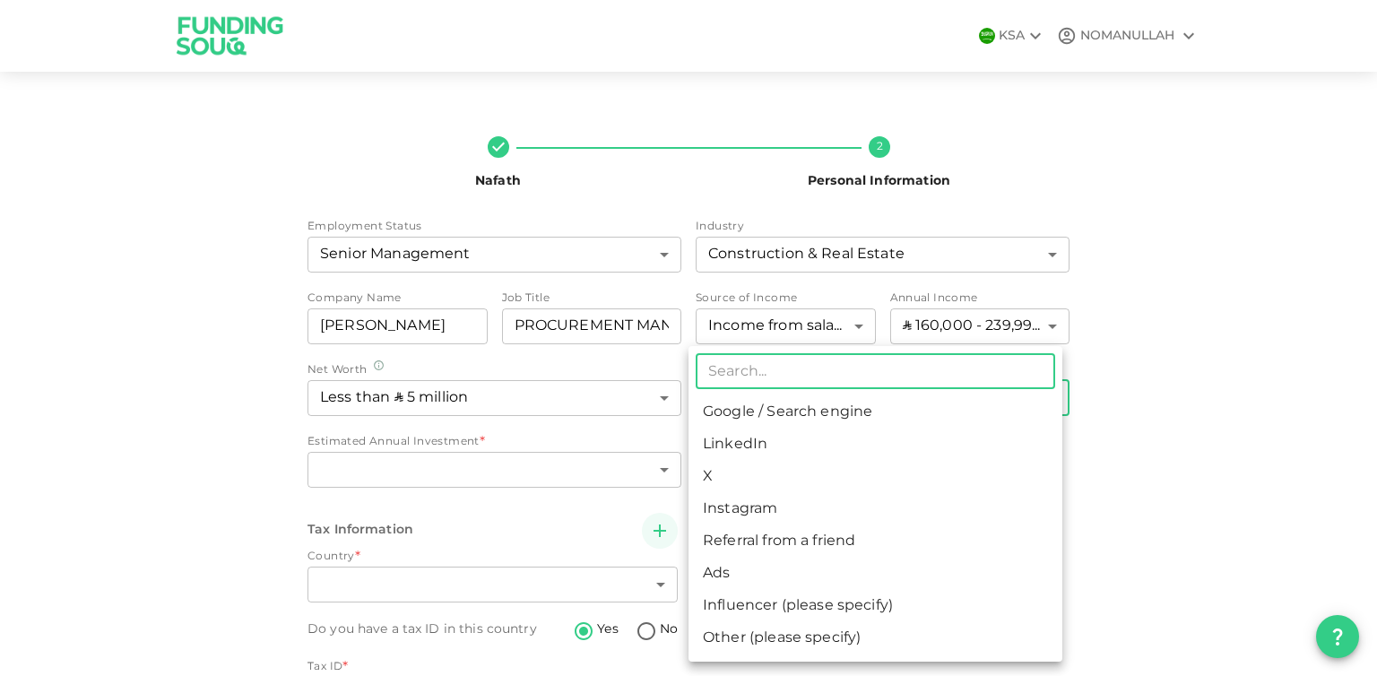
click at [826, 411] on body "KSA NOMANULLAH Nafath 2 Personal Information Employment Status Senior Managemen…" at bounding box center [688, 338] width 1377 height 676
click at [816, 571] on li "Ads" at bounding box center [876, 574] width 374 height 32
type input "11"
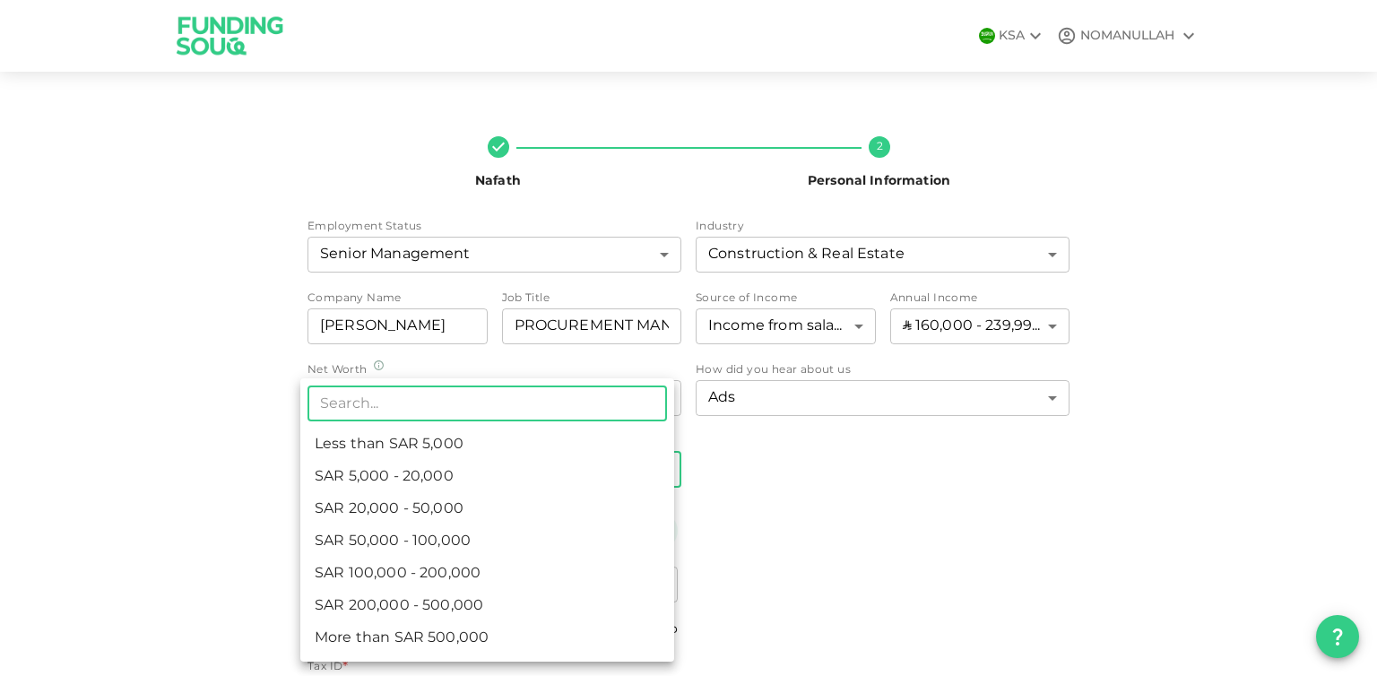
click at [509, 465] on body "KSA NOMANULLAH Nafath 2 Personal Information Employment Status Senior Managemen…" at bounding box center [688, 338] width 1377 height 676
click at [568, 541] on li "ʢ 50,000 - 100,000" at bounding box center [487, 542] width 374 height 32
type input "4"
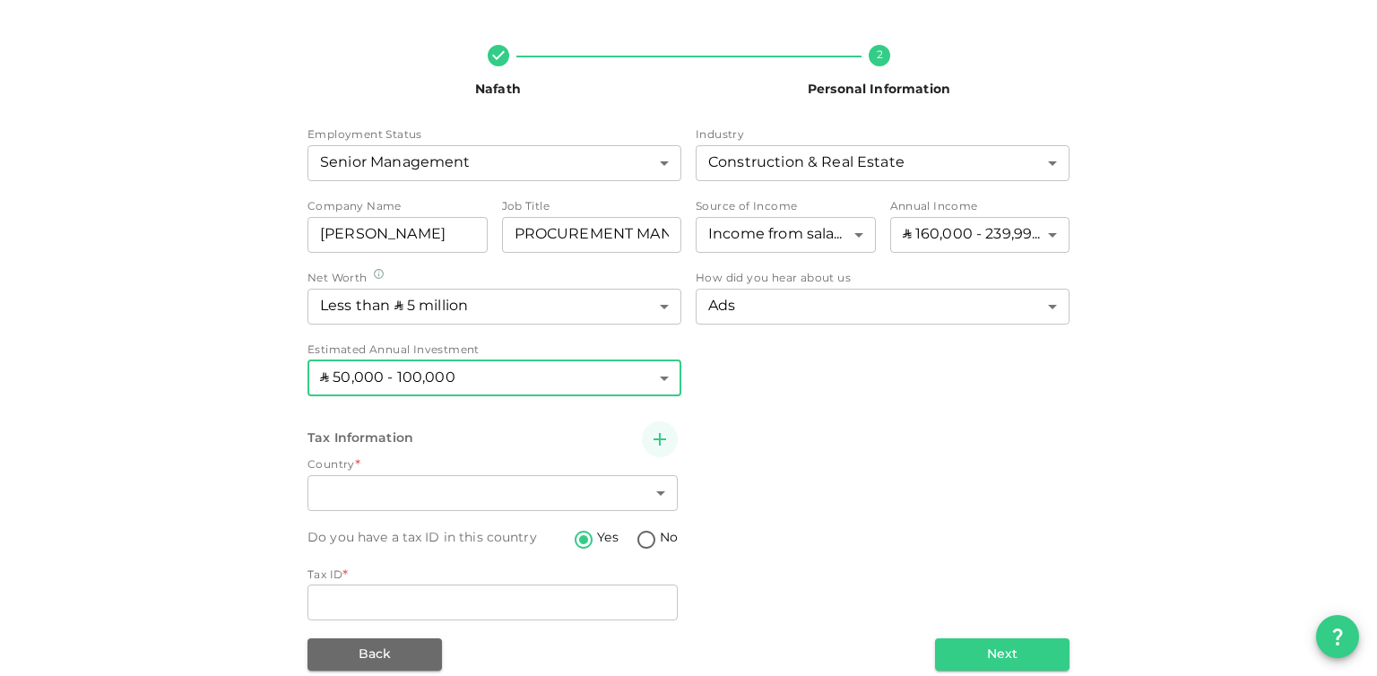
scroll to position [101, 0]
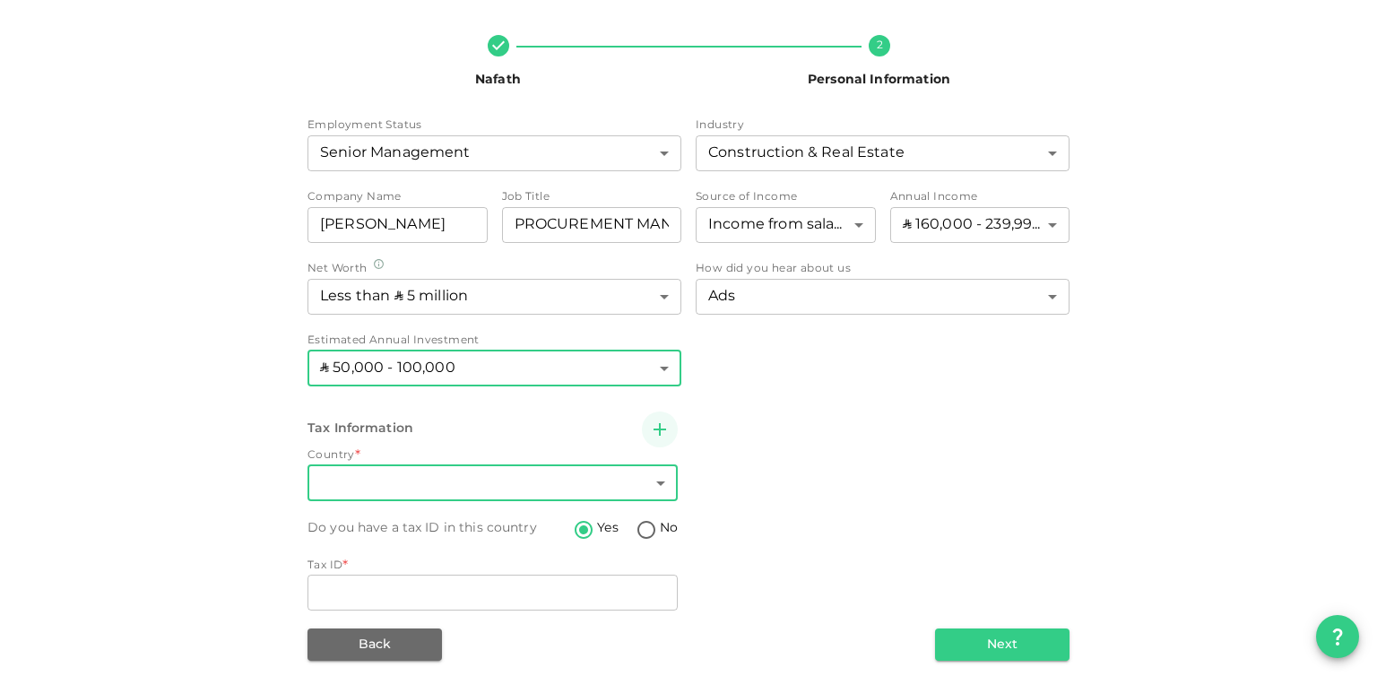
click at [526, 474] on body "KSA NOMANULLAH Nafath 2 Personal Information Employment Status Senior Managemen…" at bounding box center [688, 338] width 1377 height 676
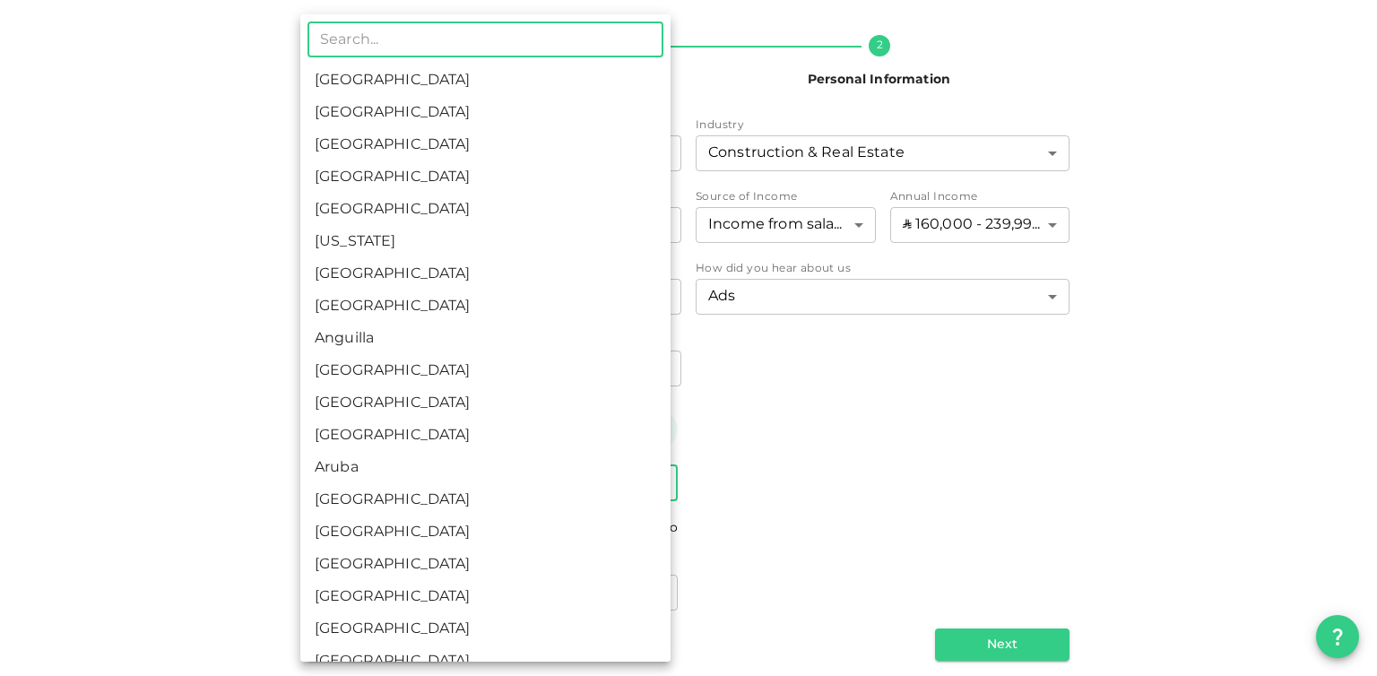
scroll to position [100, 0]
click at [847, 439] on div at bounding box center [688, 338] width 1377 height 676
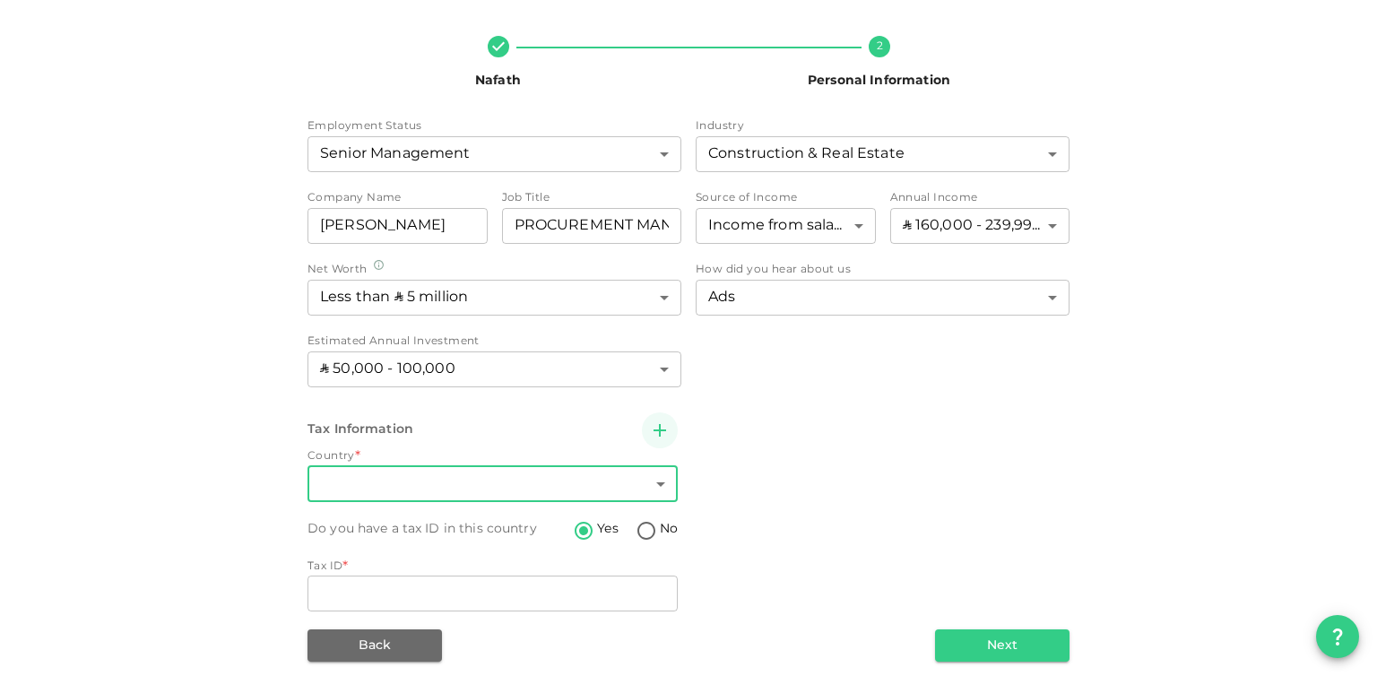
click at [641, 535] on input "No" at bounding box center [646, 532] width 27 height 24
radio input "true"
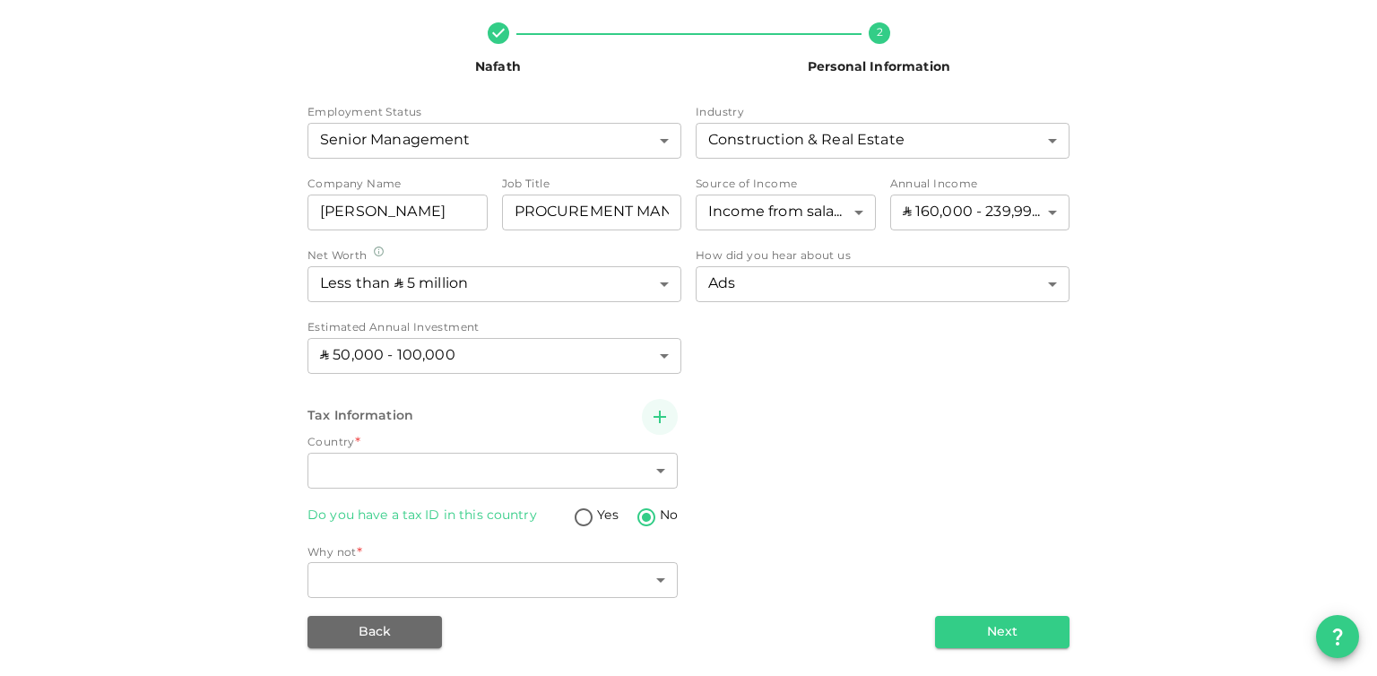
scroll to position [115, 0]
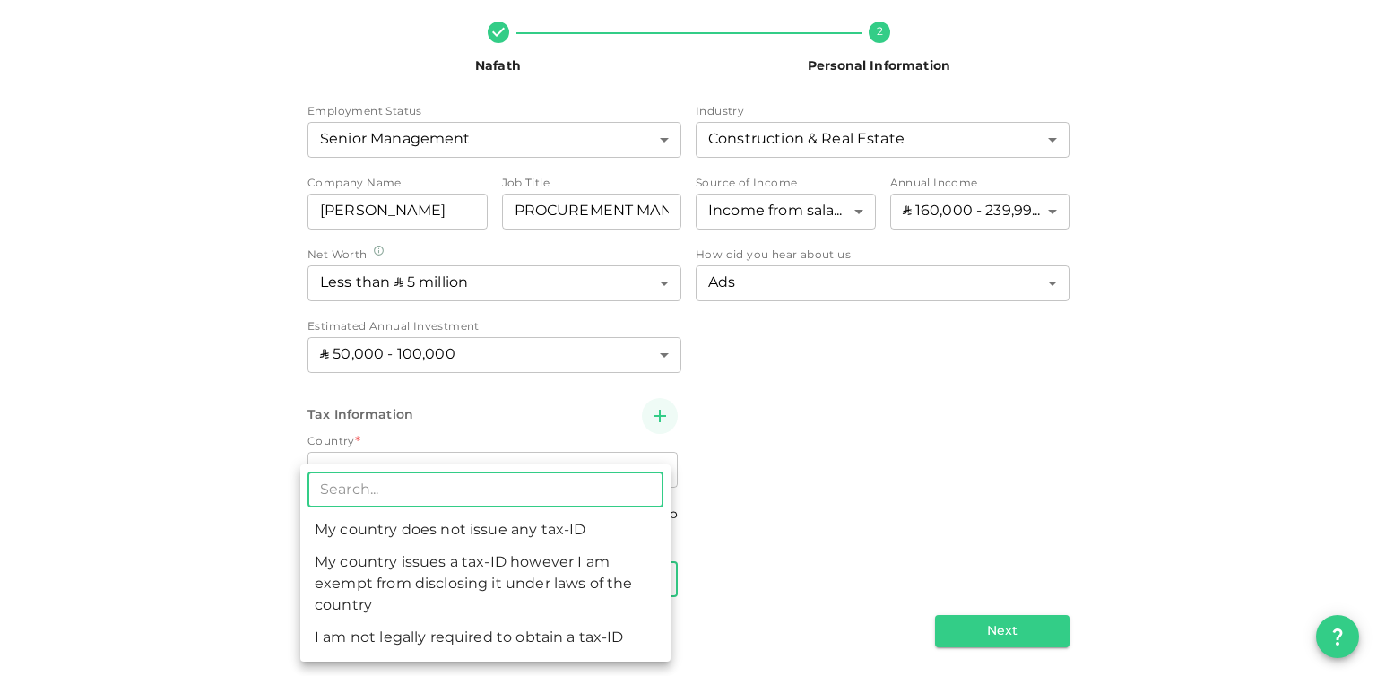
click at [585, 583] on body "KSA NOMANULLAH Nafath 2 Personal Information Employment Status Senior Managemen…" at bounding box center [688, 338] width 1377 height 676
click at [706, 518] on div at bounding box center [688, 338] width 1377 height 676
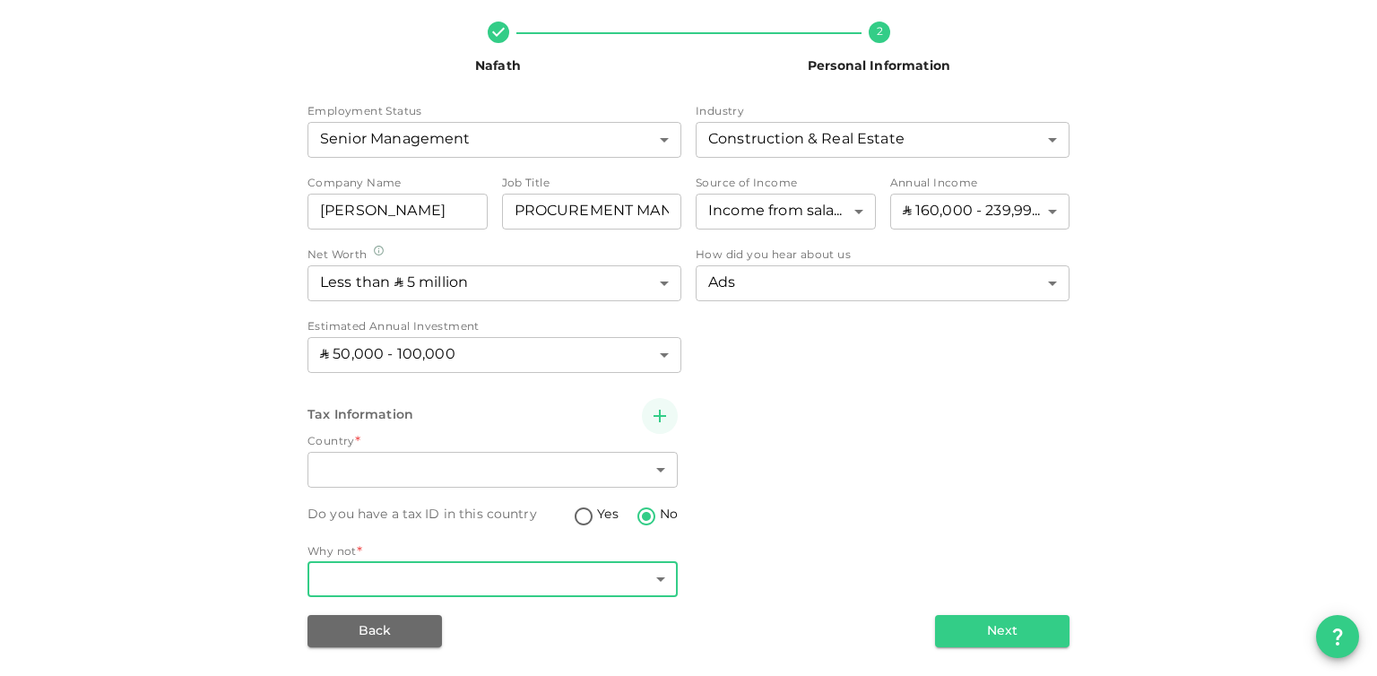
click at [583, 576] on body "KSA NOMANULLAH Nafath 2 Personal Information Employment Status Senior Managemen…" at bounding box center [688, 338] width 1377 height 676
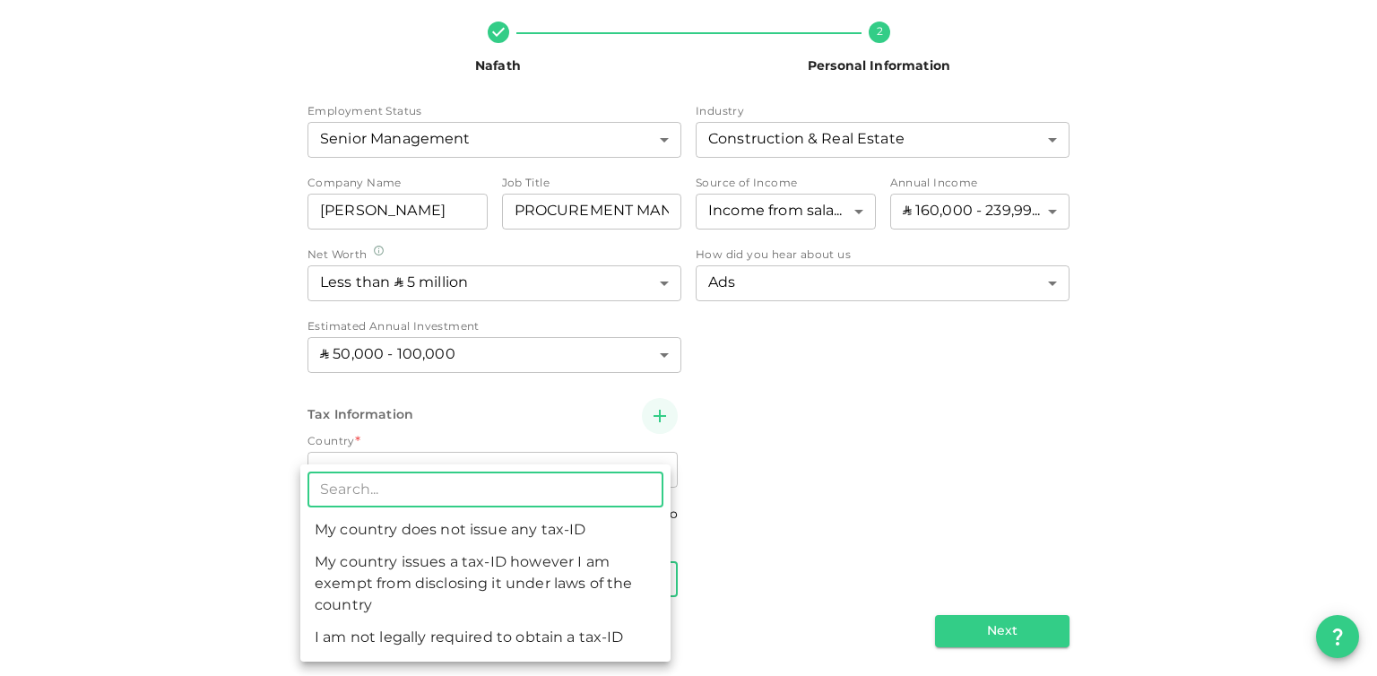
click at [695, 521] on div at bounding box center [688, 338] width 1377 height 676
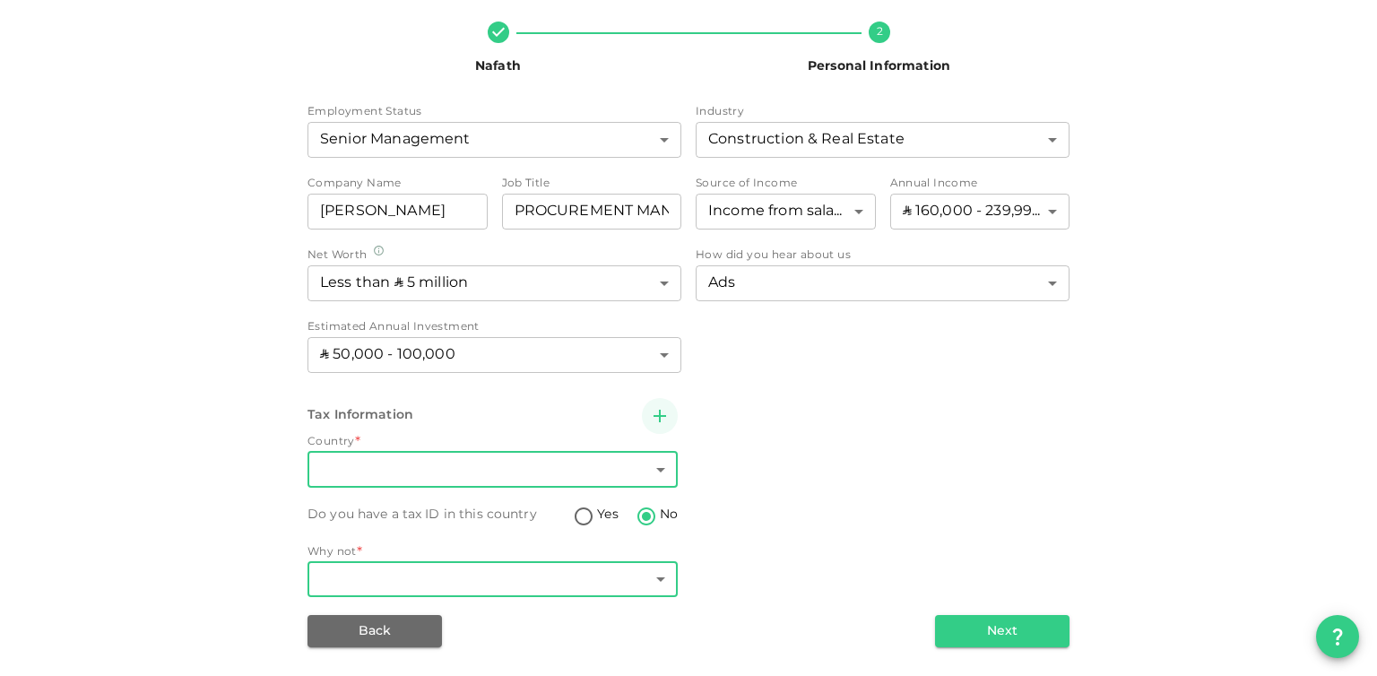
click at [578, 465] on body "KSA NOMANULLAH Nafath 2 Personal Information Employment Status Senior Managemen…" at bounding box center [688, 338] width 1377 height 676
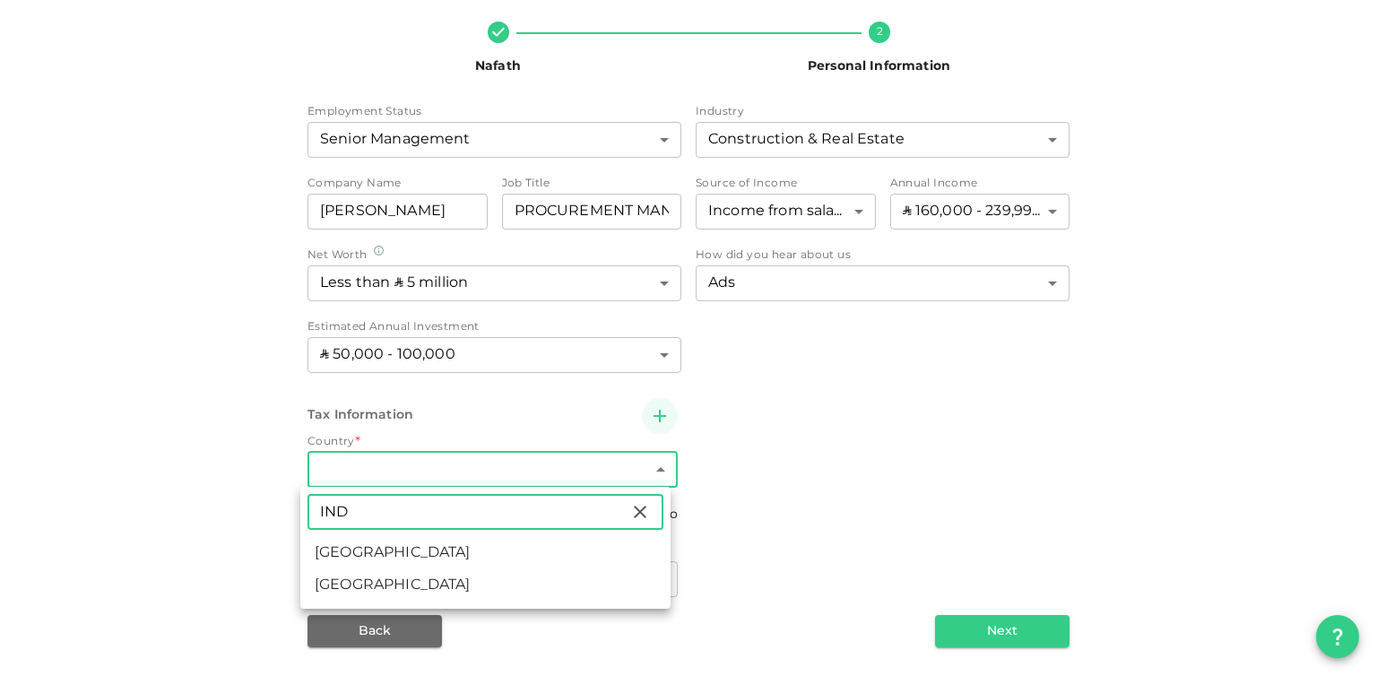
type input "IND"
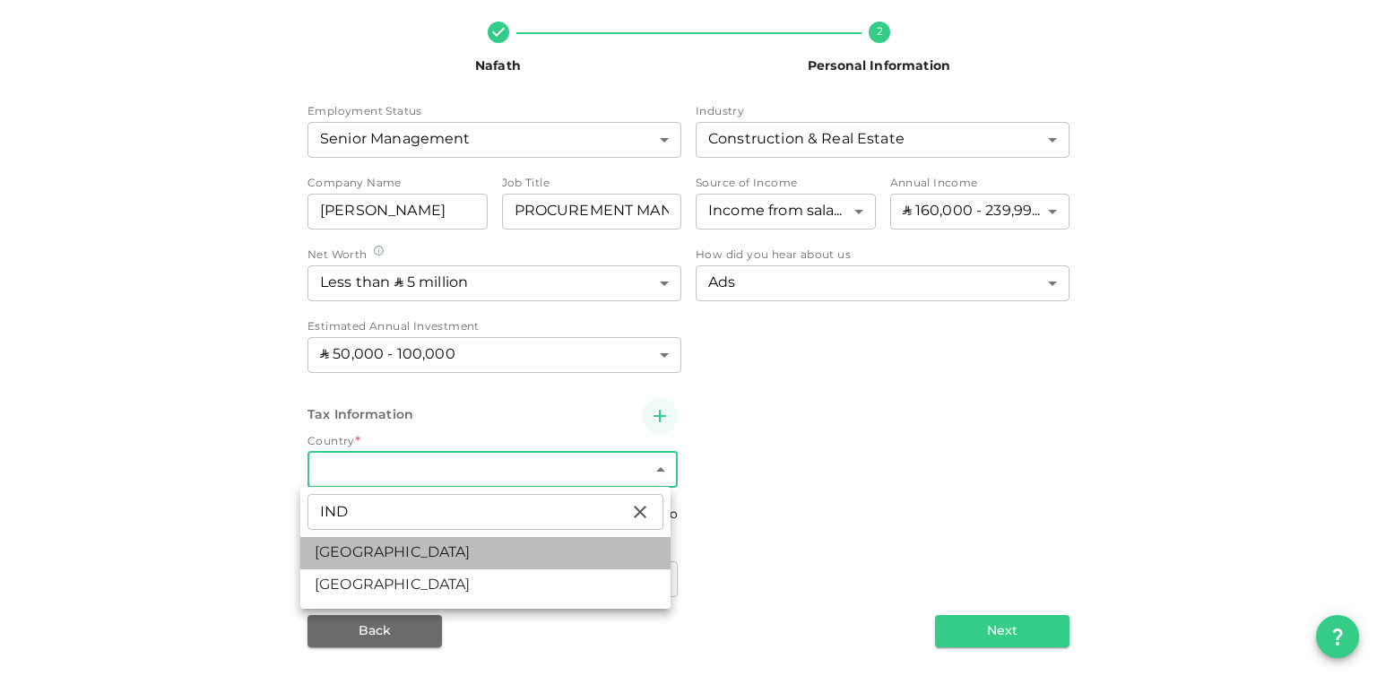
click at [524, 537] on li "India" at bounding box center [485, 553] width 370 height 32
type input "88"
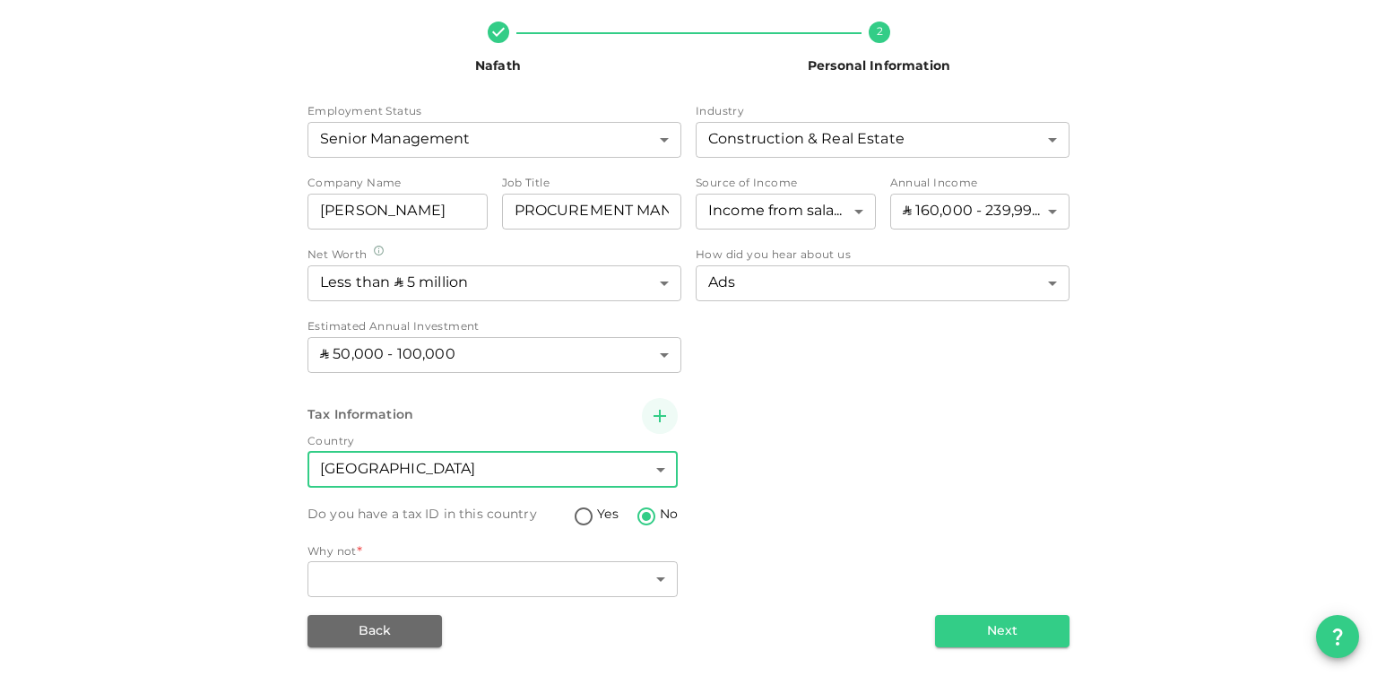
click at [575, 509] on input "Yes" at bounding box center [583, 518] width 27 height 24
radio input "true"
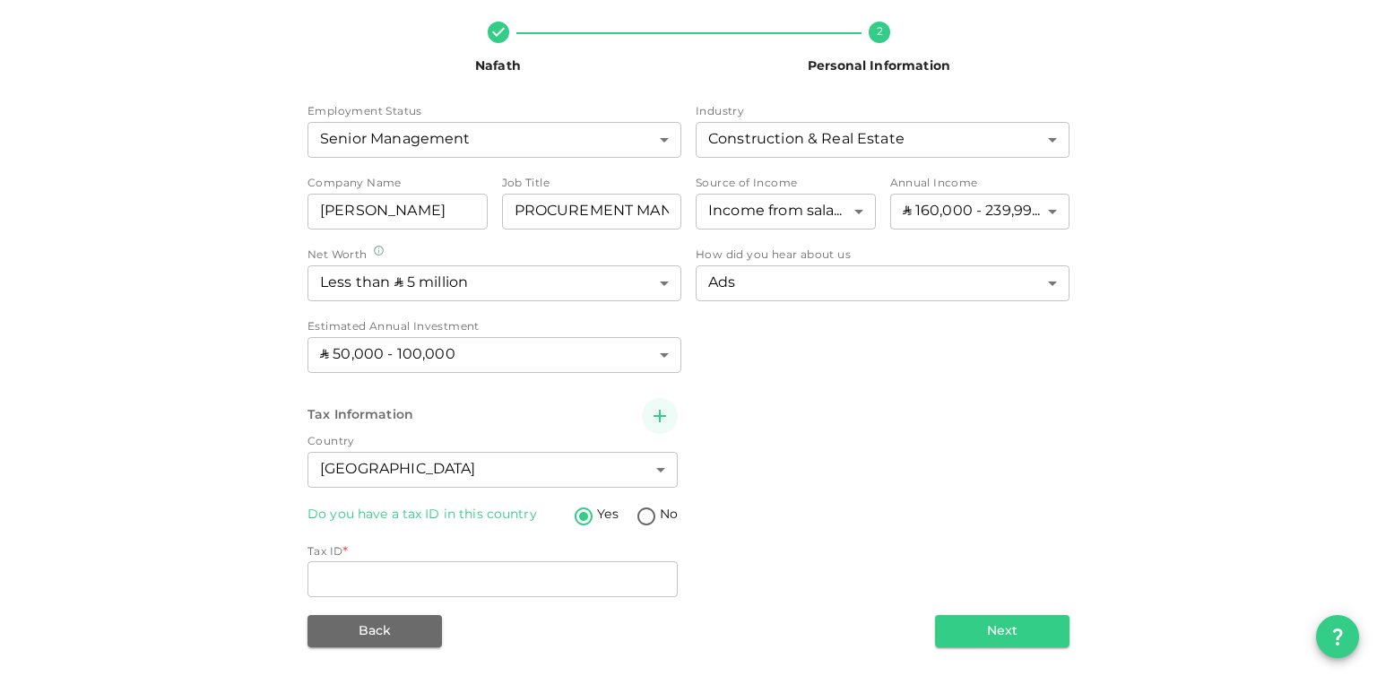
drag, startPoint x: 653, startPoint y: 510, endPoint x: 627, endPoint y: 516, distance: 26.6
click at [639, 507] on input "No" at bounding box center [646, 518] width 27 height 24
radio input "true"
click at [532, 606] on div "Employment Status Senior Management 4 ​ Industry Construction & Real Estate 2 ​…" at bounding box center [689, 375] width 762 height 543
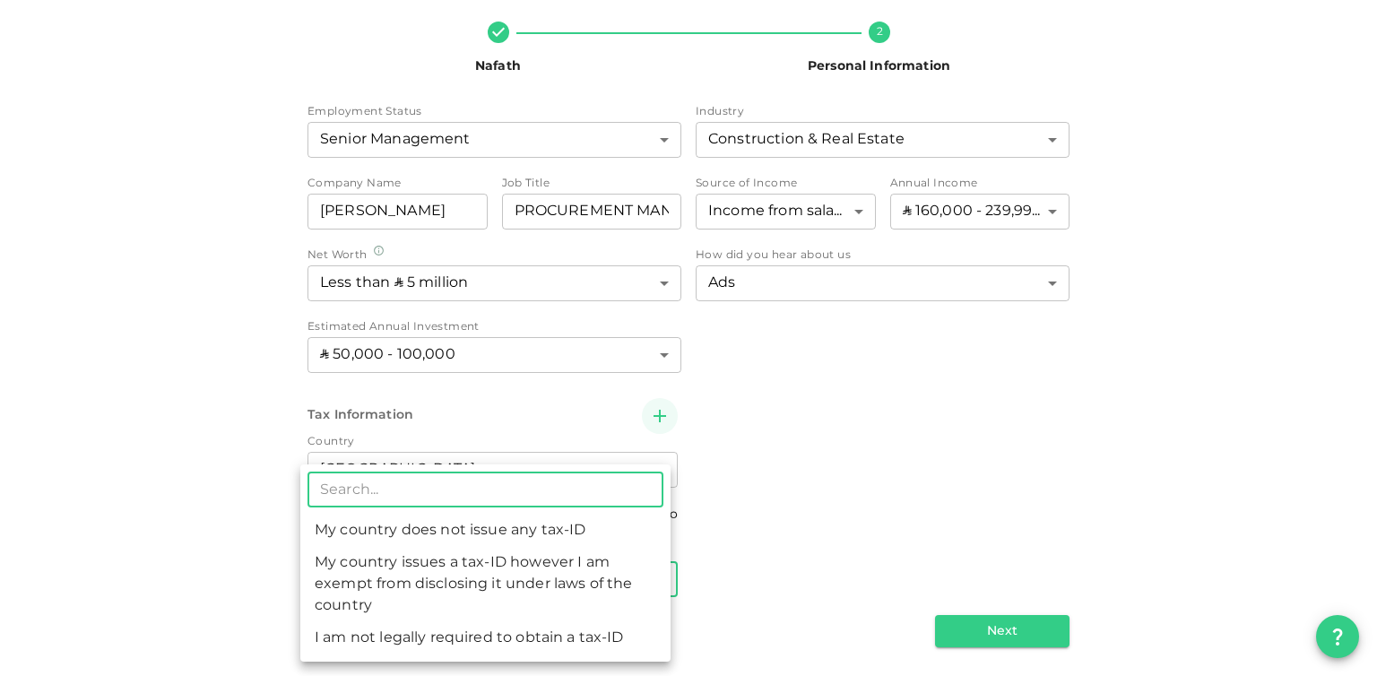
click at [534, 582] on body "KSA NOMANULLAH Nafath 2 Personal Information Employment Status Senior Managemen…" at bounding box center [688, 338] width 1377 height 676
click at [822, 440] on div at bounding box center [688, 338] width 1377 height 676
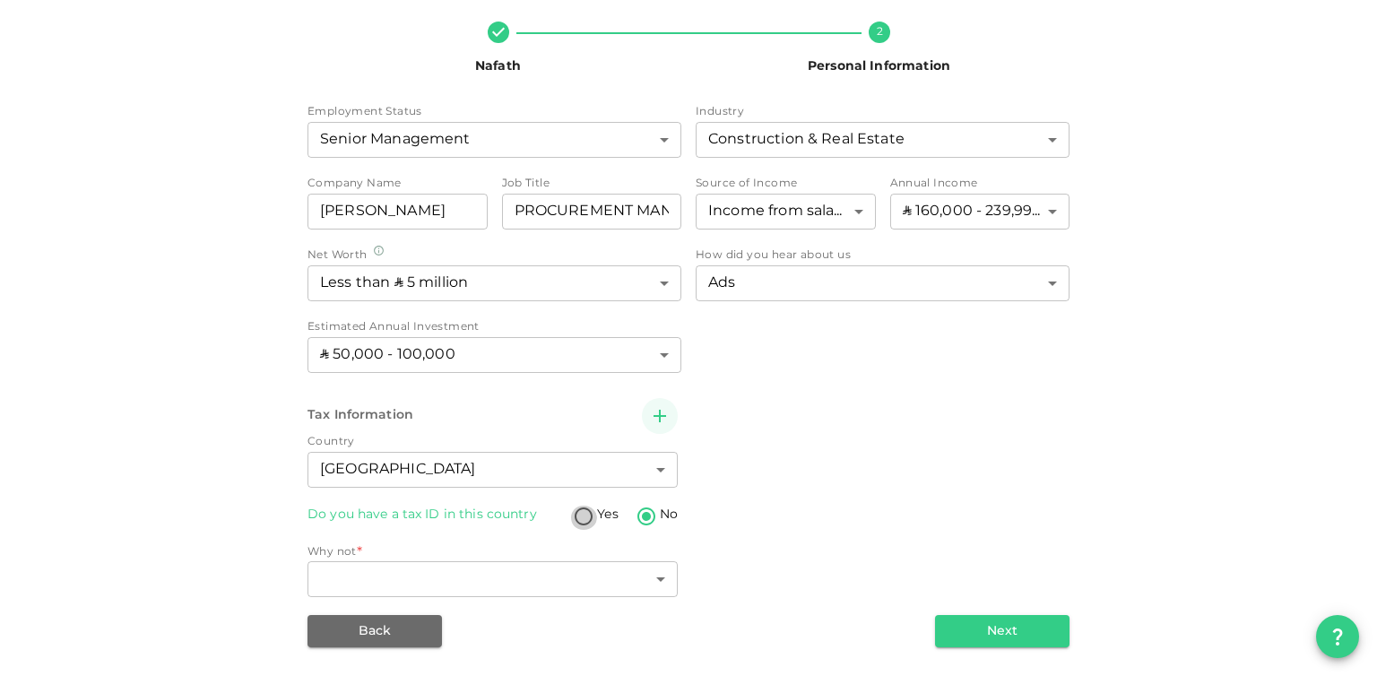
click at [574, 524] on input "Yes" at bounding box center [583, 518] width 27 height 24
radio input "true"
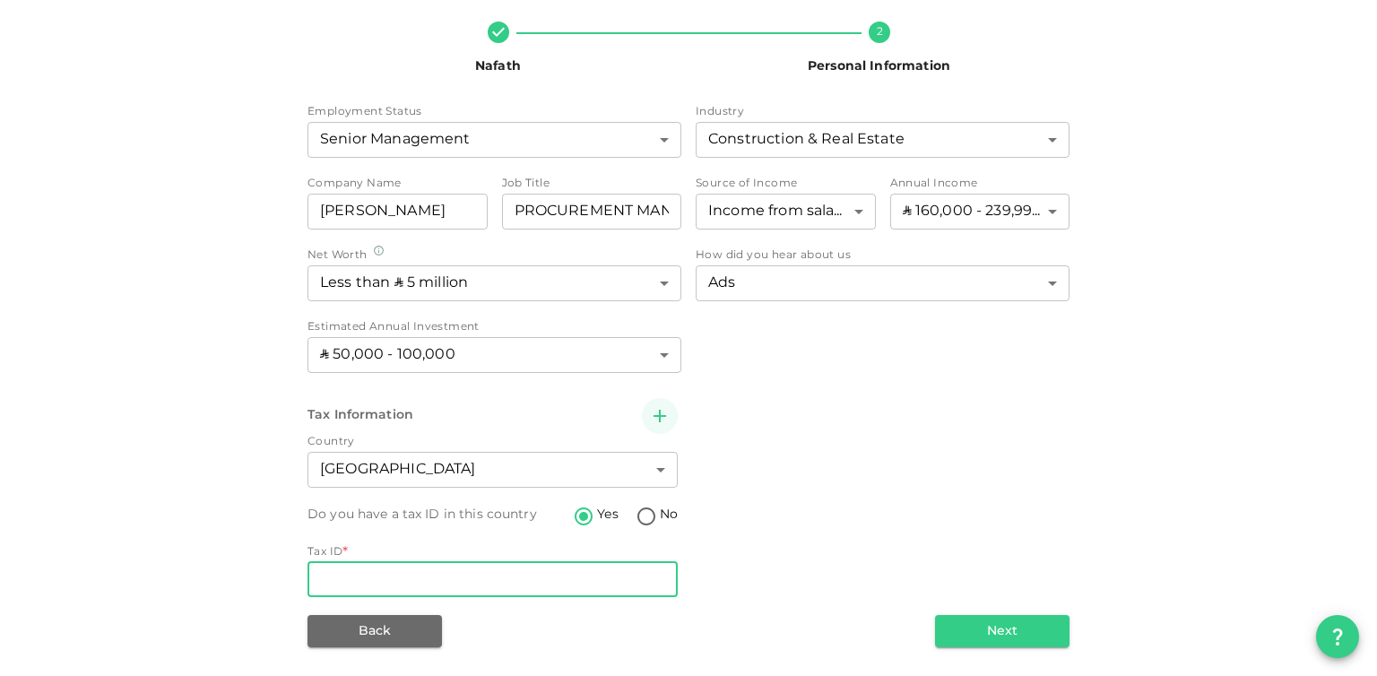
click at [526, 575] on input "Tax ID" at bounding box center [493, 579] width 370 height 36
type input "BBDPK9117P"
click at [884, 417] on div "Tax Information Country India 88 ​ Do you have a tax ID in this country Yes No …" at bounding box center [689, 500] width 762 height 204
click at [940, 617] on button "Next" at bounding box center [1002, 631] width 135 height 32
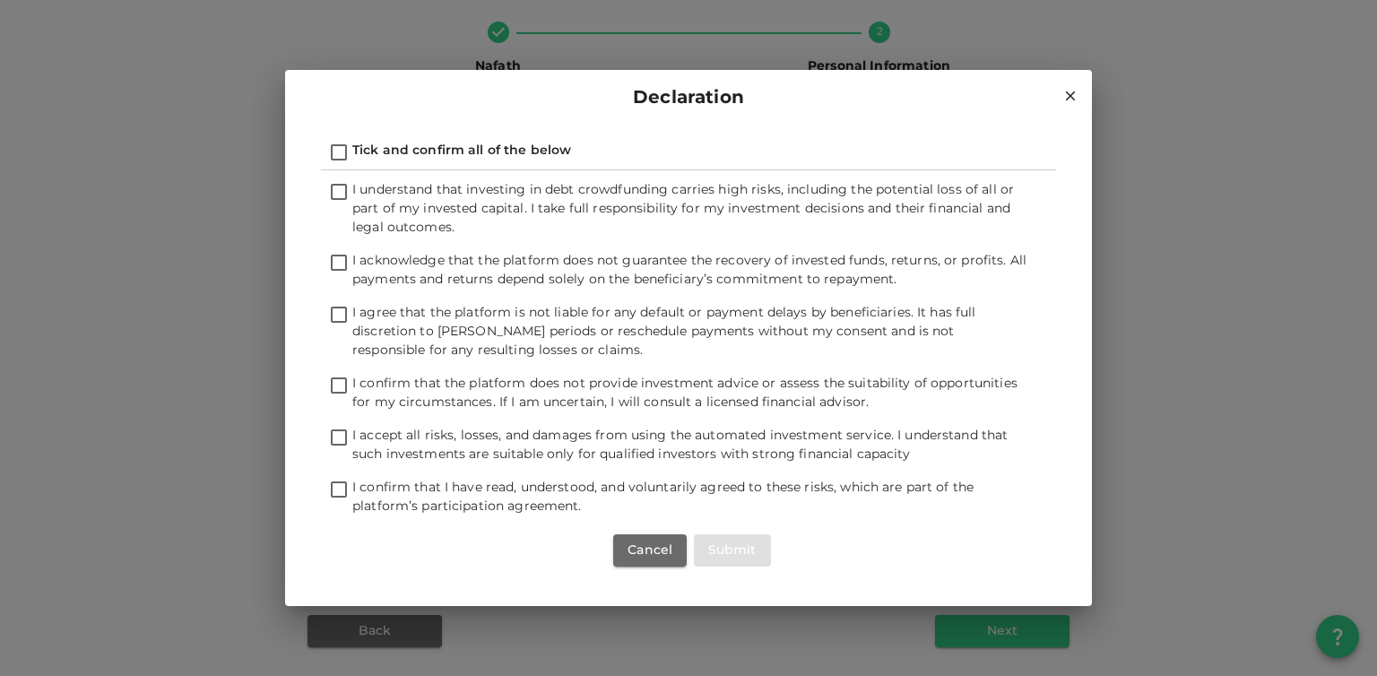
click at [339, 145] on input "Tick and confirm all of the below" at bounding box center [339, 154] width 27 height 24
checkbox input "true"
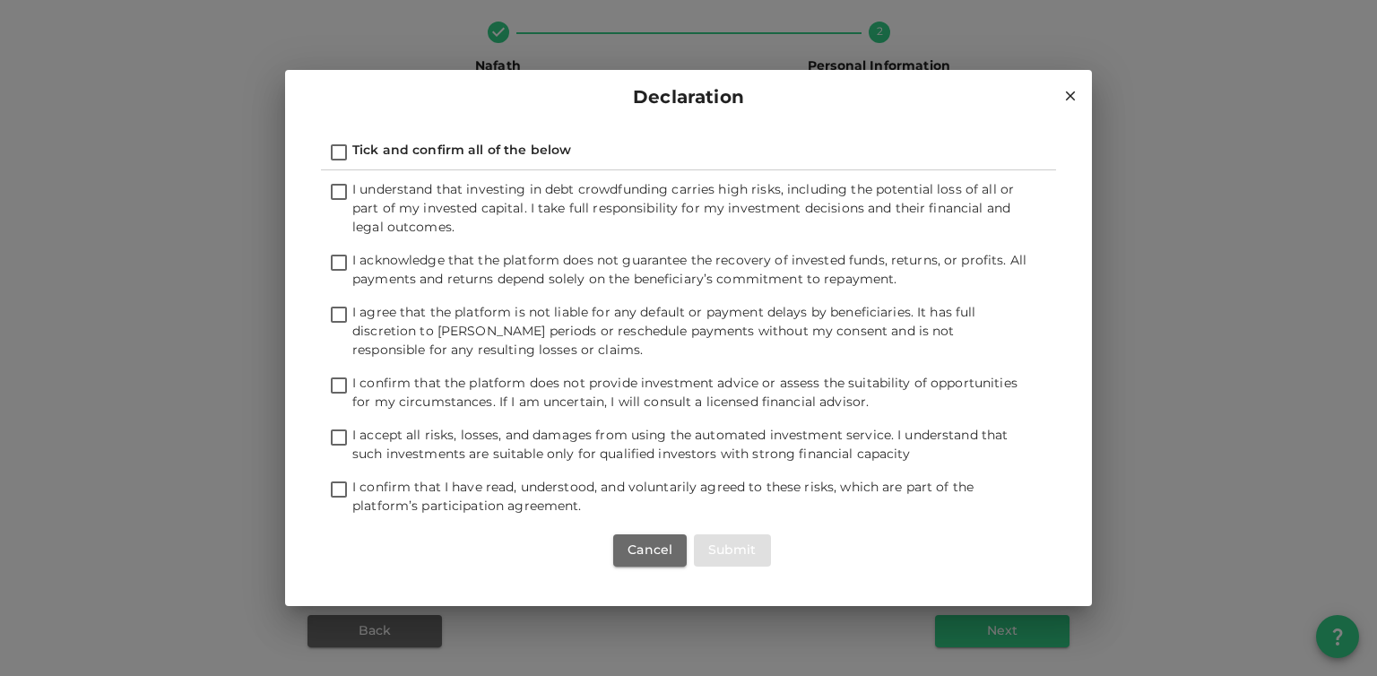
checkbox input "true"
click at [710, 554] on button "Submit" at bounding box center [732, 550] width 77 height 32
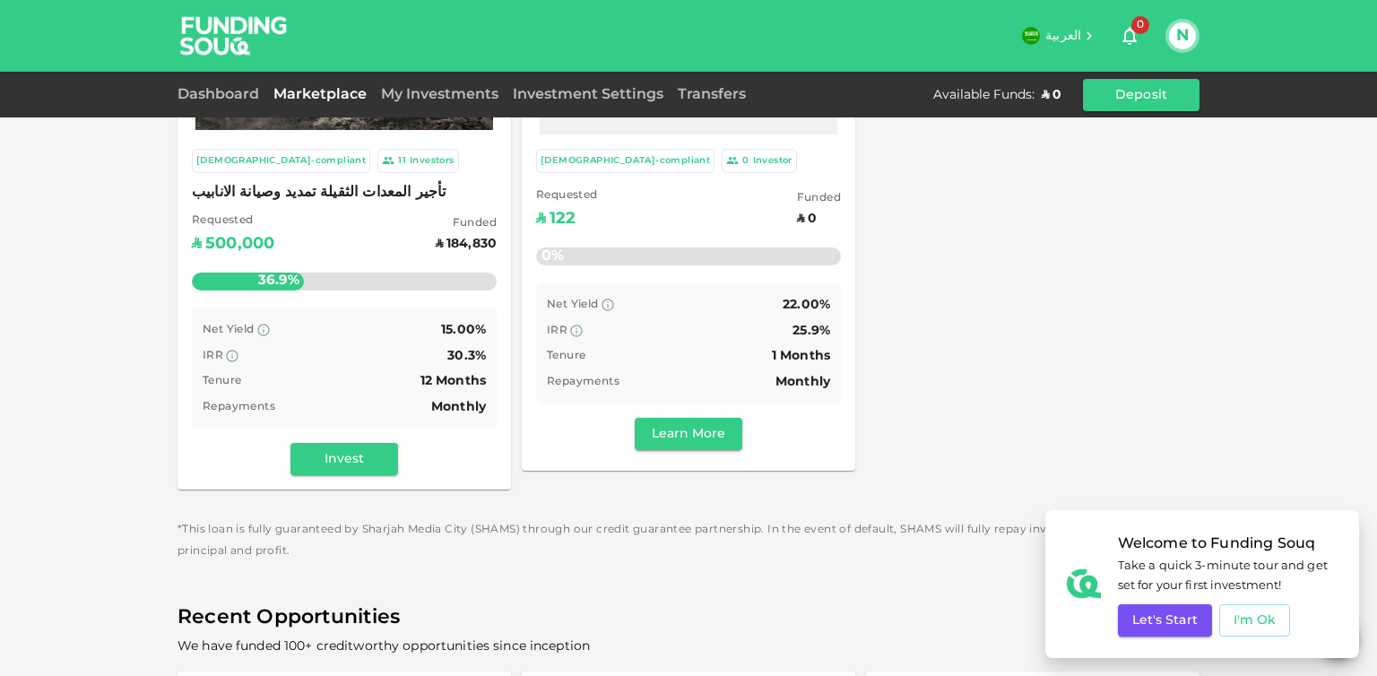
scroll to position [559, 0]
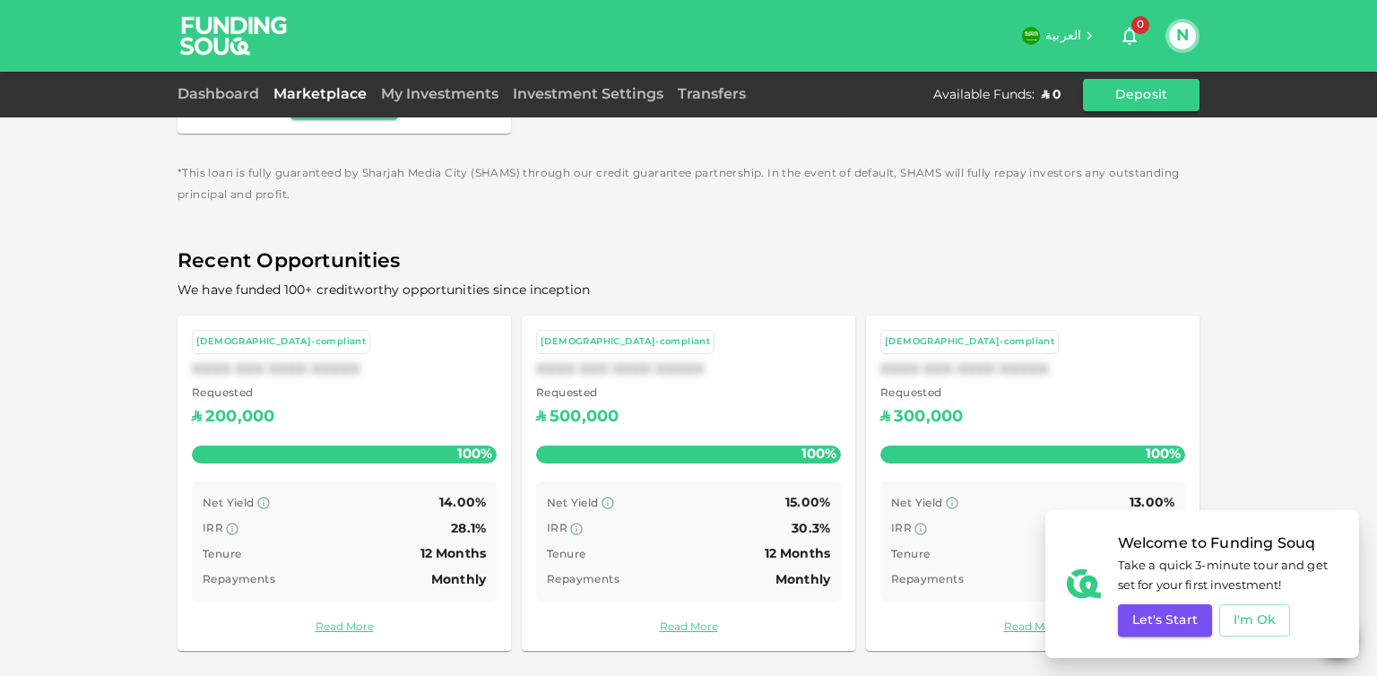
click at [1309, 349] on div "Sharia-compliant 11 Investors تأجير المعدات الثقيلة تمديد وصيانة الانابيب Reque…" at bounding box center [688, 58] width 1377 height 1235
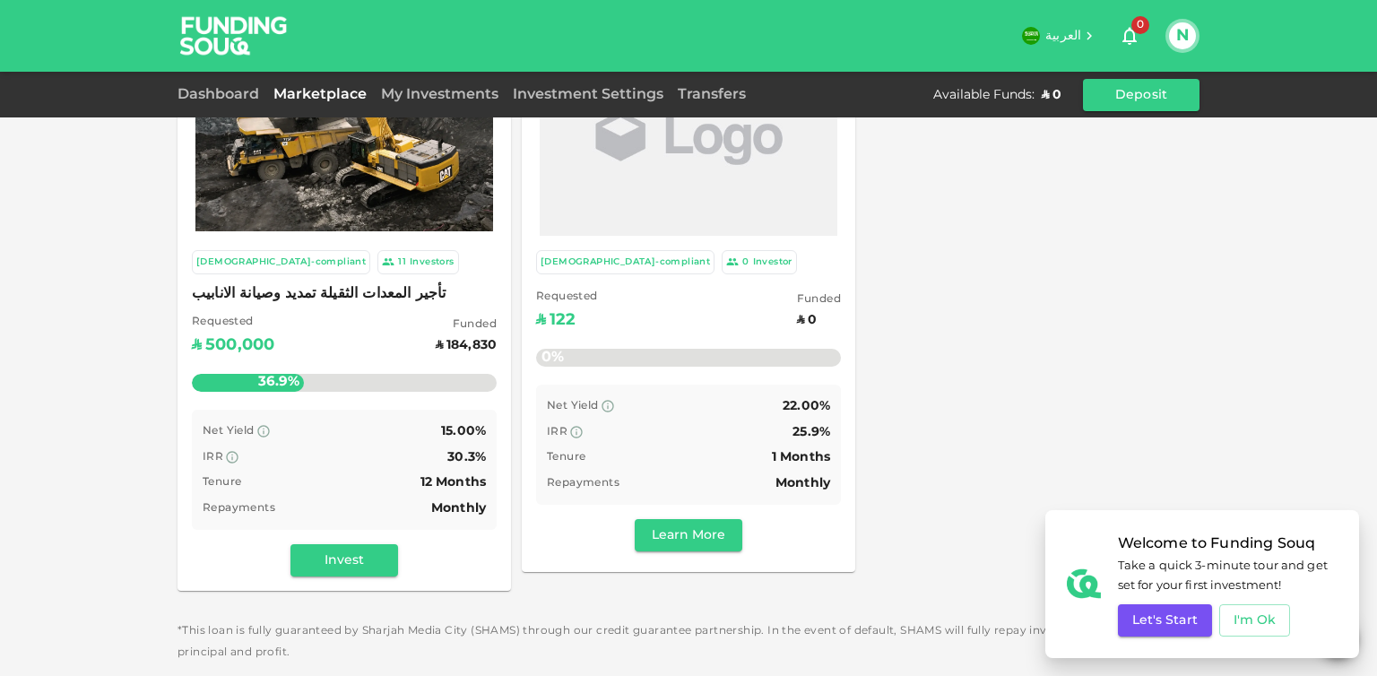
scroll to position [101, 0]
click at [310, 351] on div "Remaining : ʢ 315,170.00" at bounding box center [344, 367] width 305 height 71
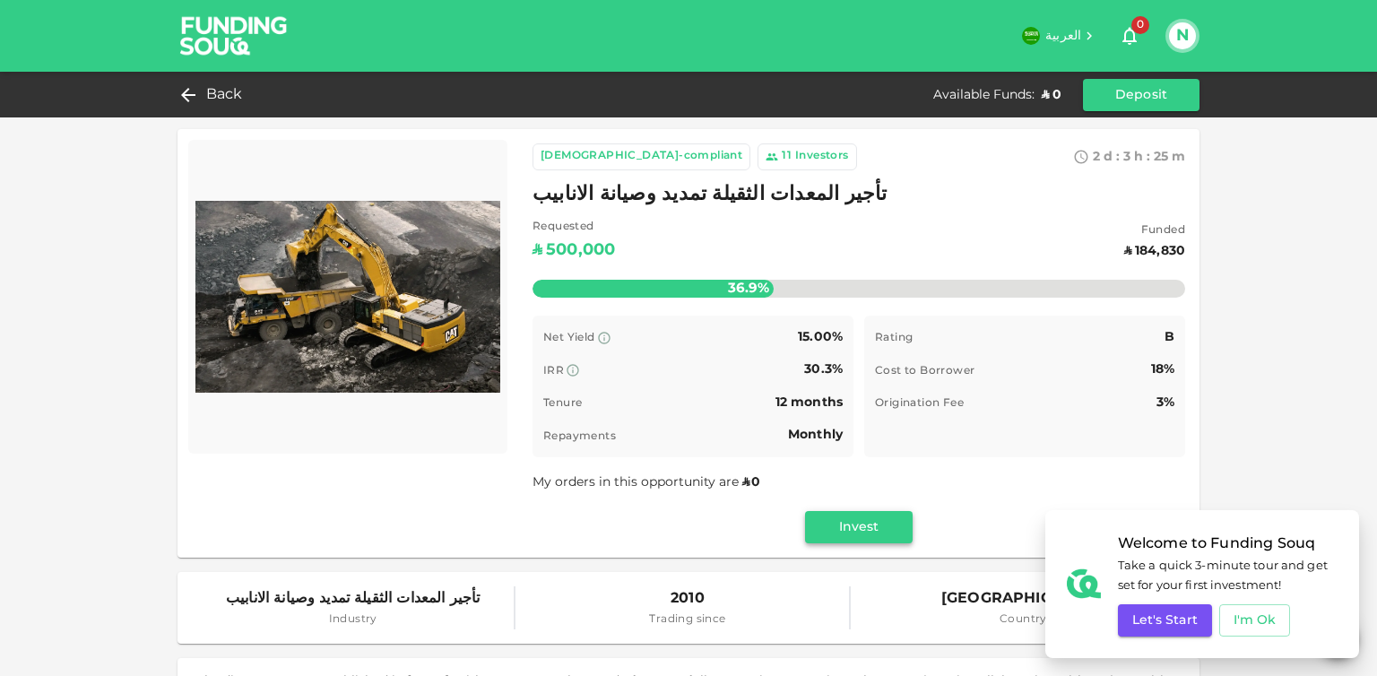
click at [837, 535] on button "Invest" at bounding box center [859, 527] width 108 height 32
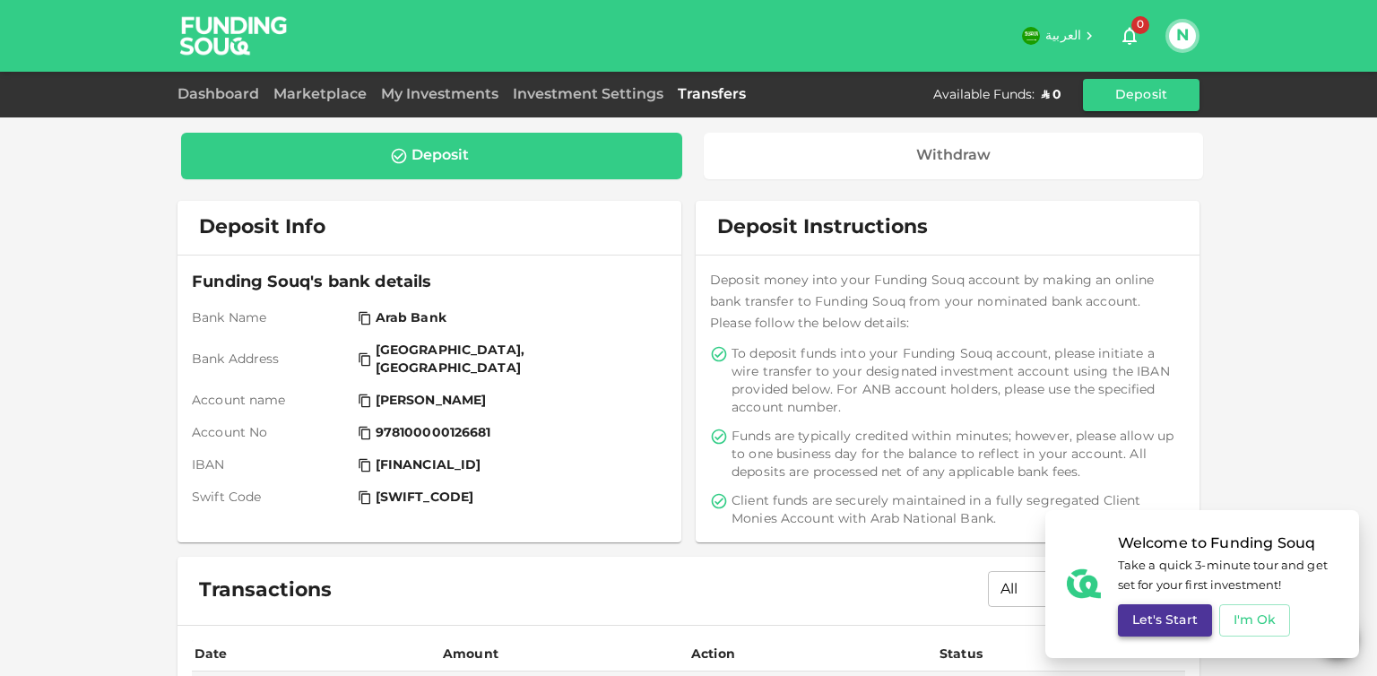
click at [1185, 619] on button "Let's Start" at bounding box center [1165, 620] width 94 height 32
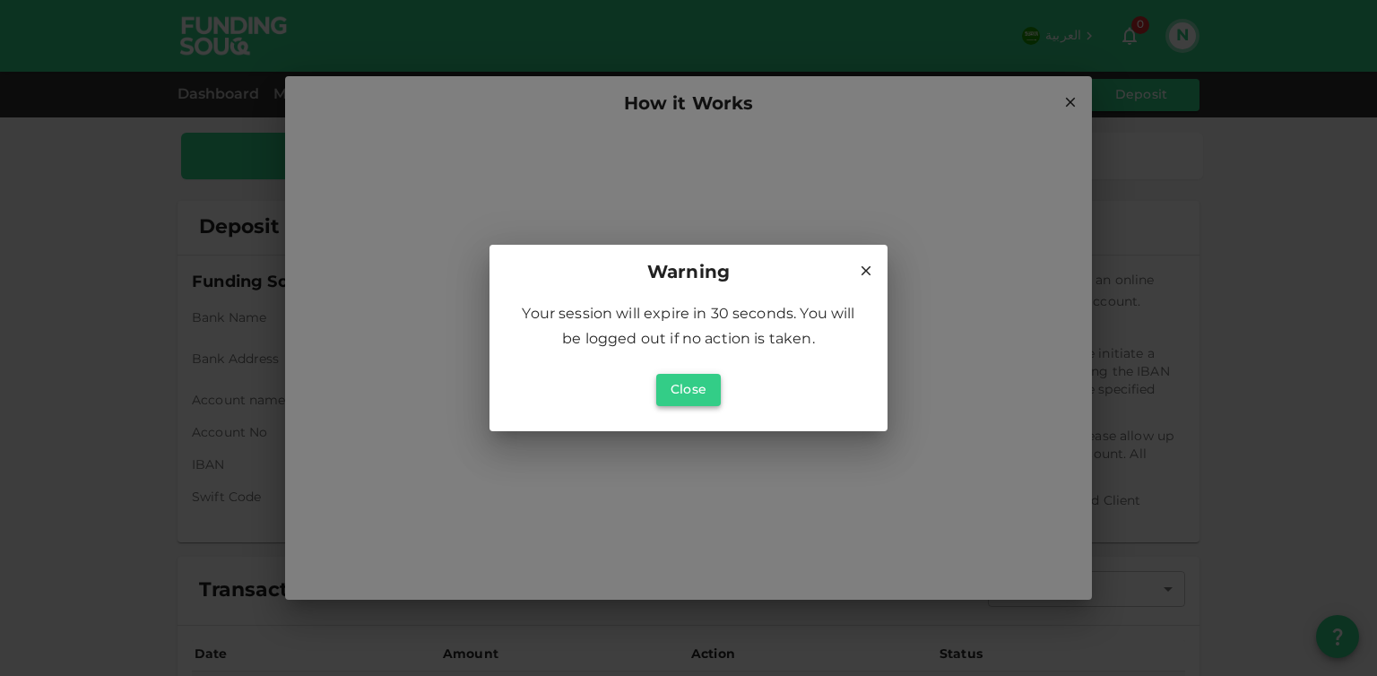
click at [695, 390] on button "Close" at bounding box center [688, 390] width 65 height 32
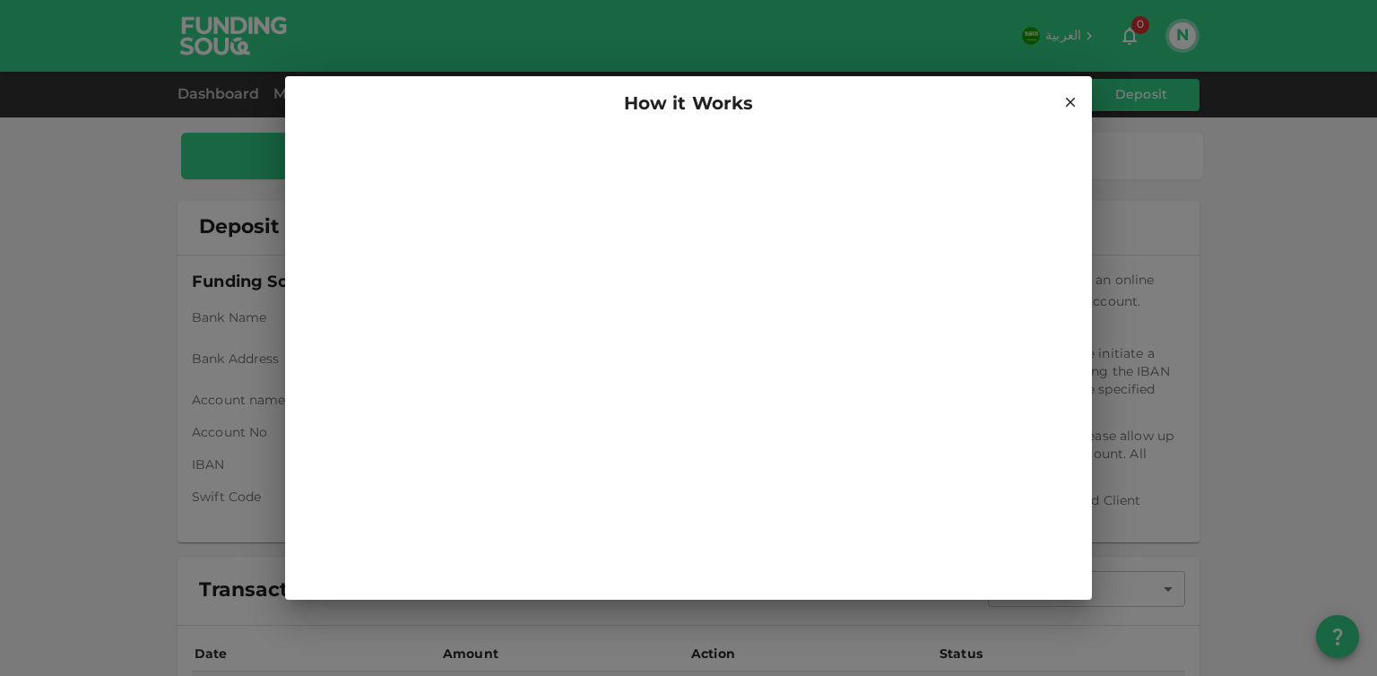
click at [1085, 98] on h2 "How it Works" at bounding box center [688, 104] width 807 height 57
click at [1079, 99] on h2 "How it Works" at bounding box center [688, 104] width 807 height 57
click at [1065, 106] on icon at bounding box center [1071, 102] width 16 height 16
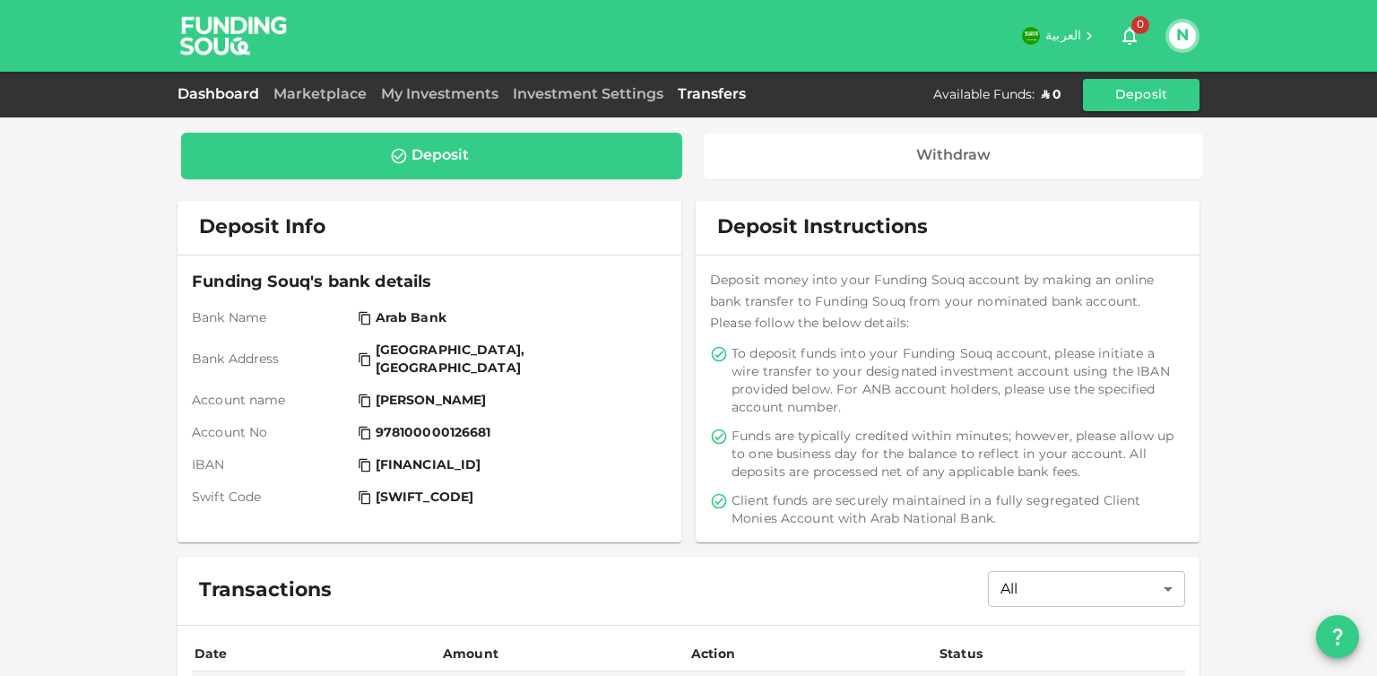
click at [230, 94] on link "Dashboard" at bounding box center [222, 94] width 89 height 13
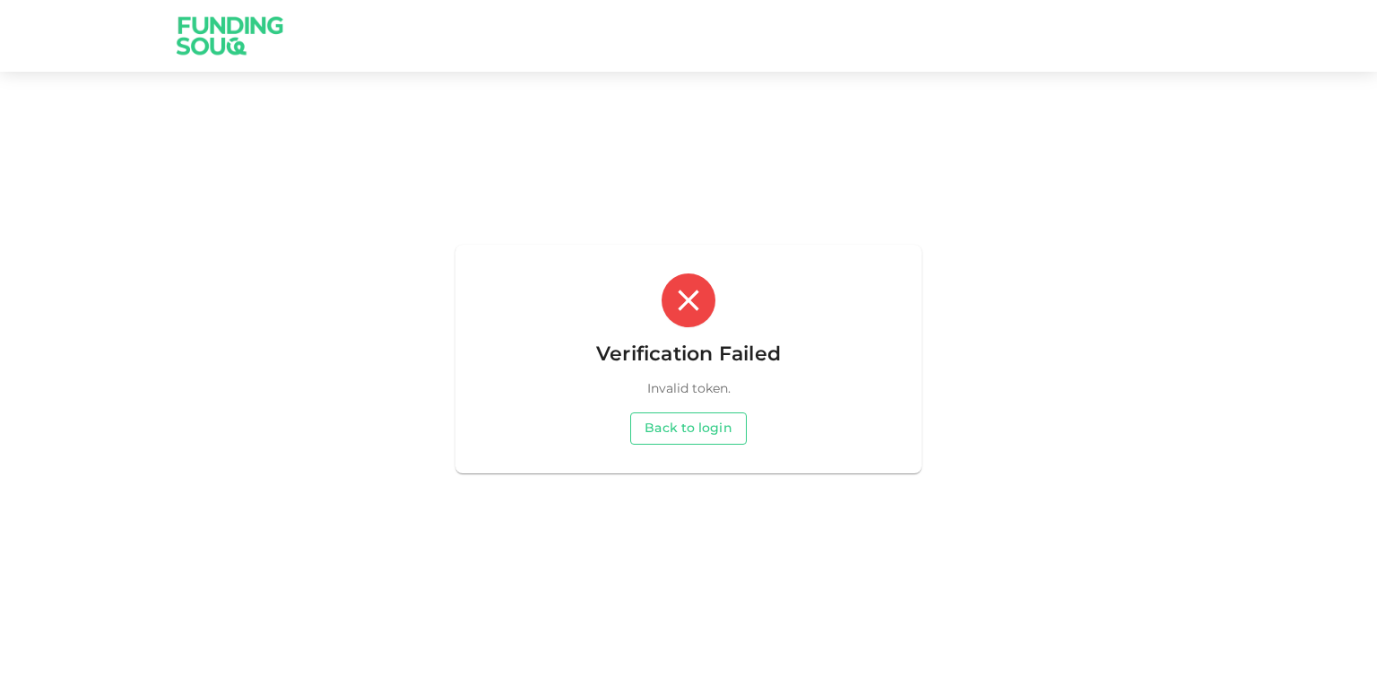
click at [671, 423] on button "Back to login" at bounding box center [688, 429] width 116 height 32
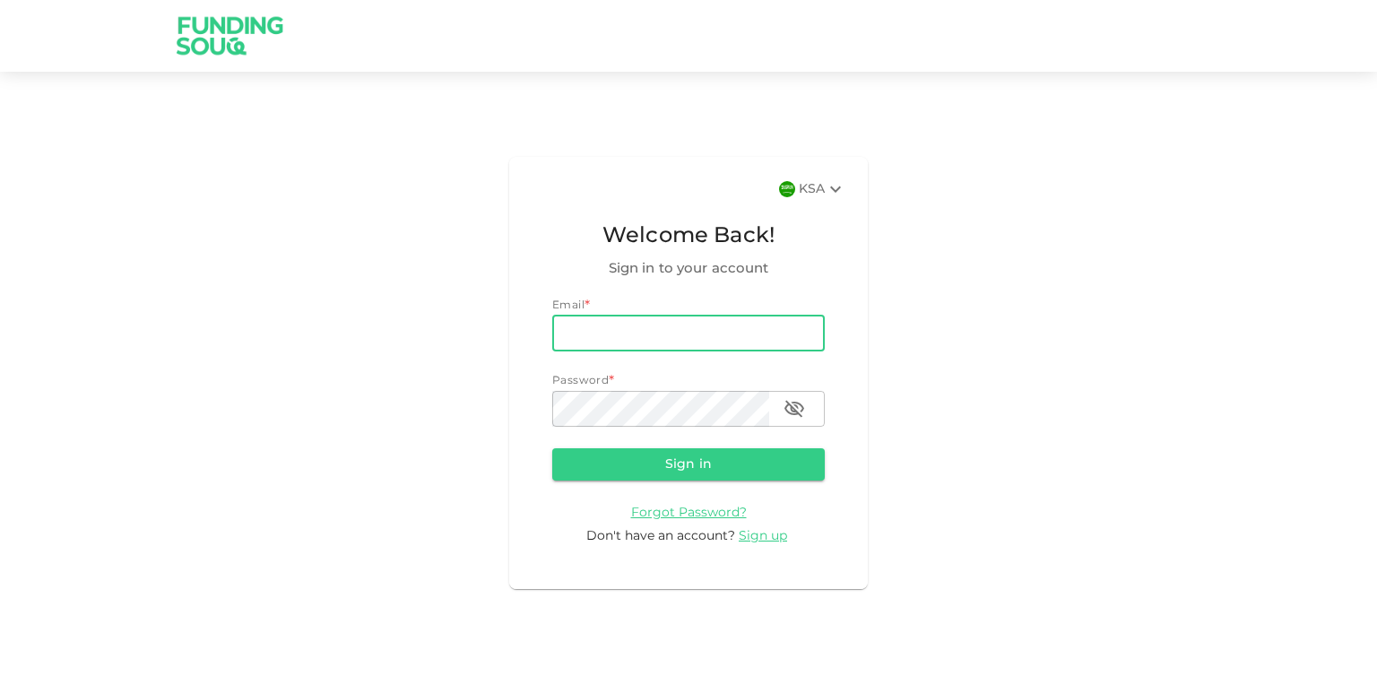
click at [586, 322] on input "email" at bounding box center [688, 334] width 273 height 36
type input "[EMAIL_ADDRESS][DOMAIN_NAME]"
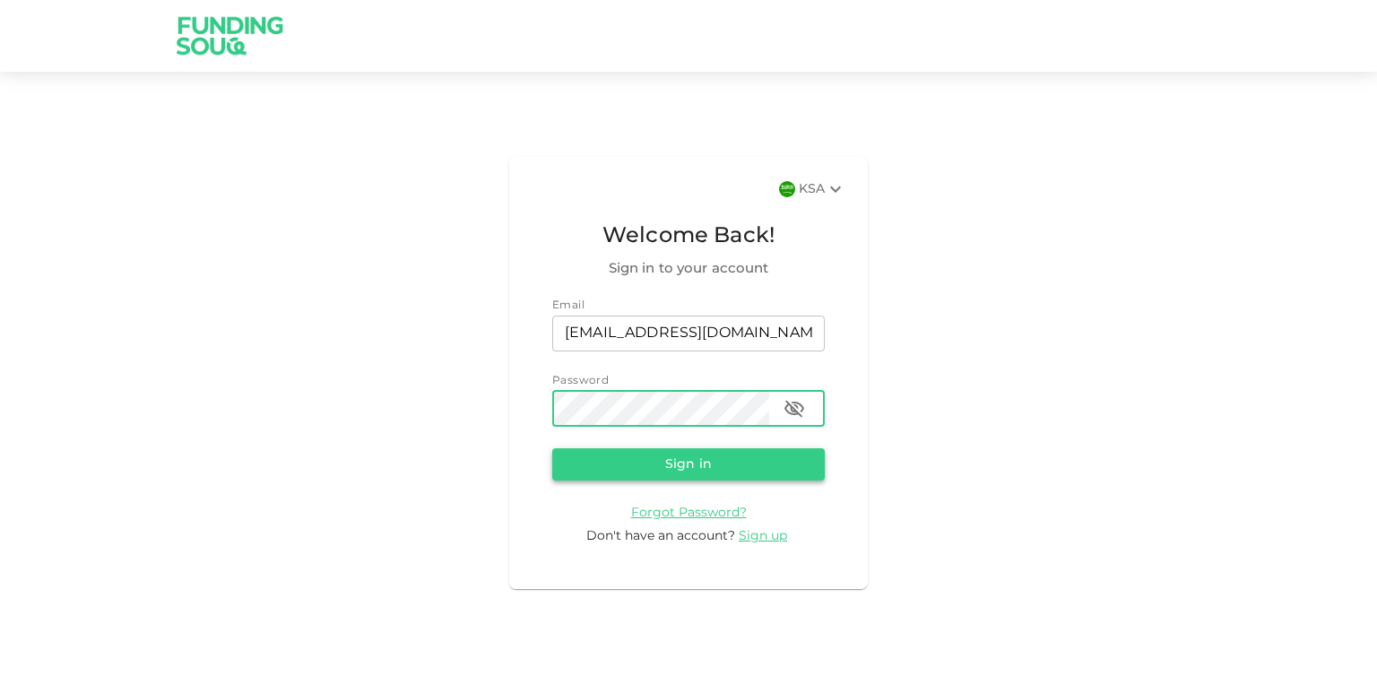
click at [658, 468] on button "Sign in" at bounding box center [688, 464] width 273 height 32
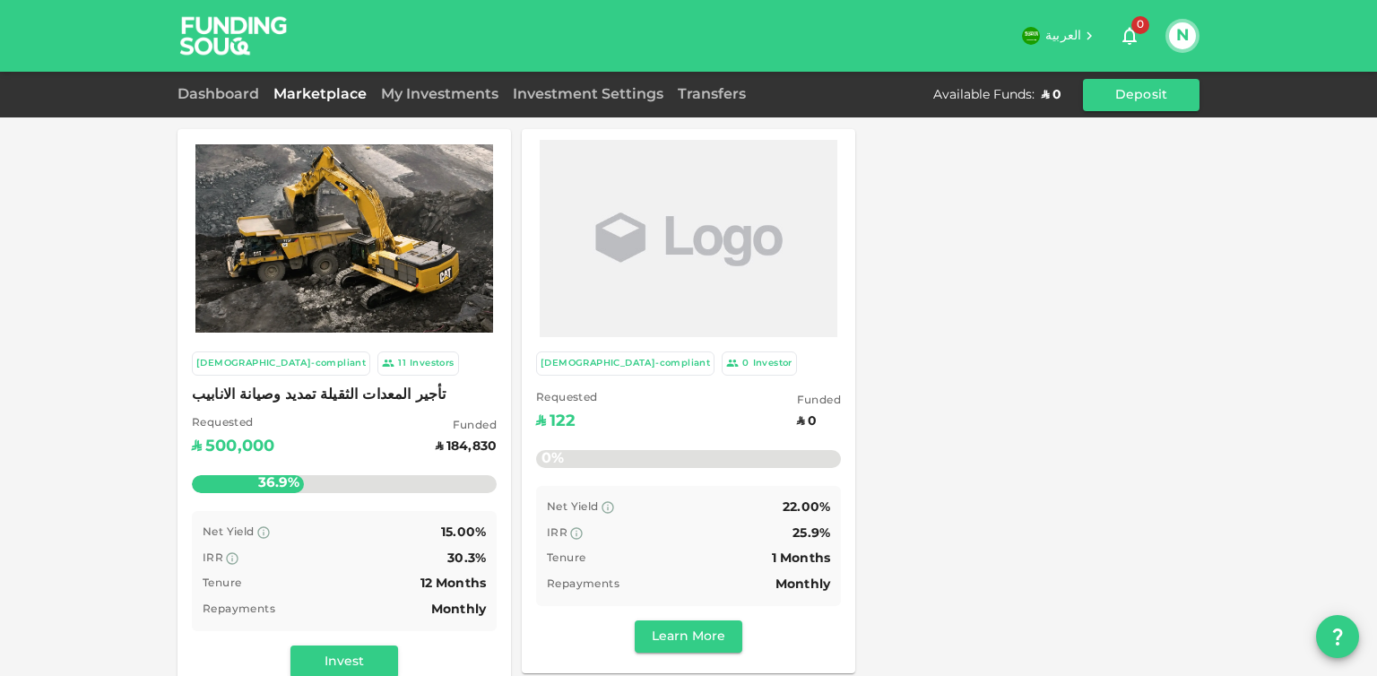
click at [1187, 34] on button "N" at bounding box center [1182, 35] width 27 height 27
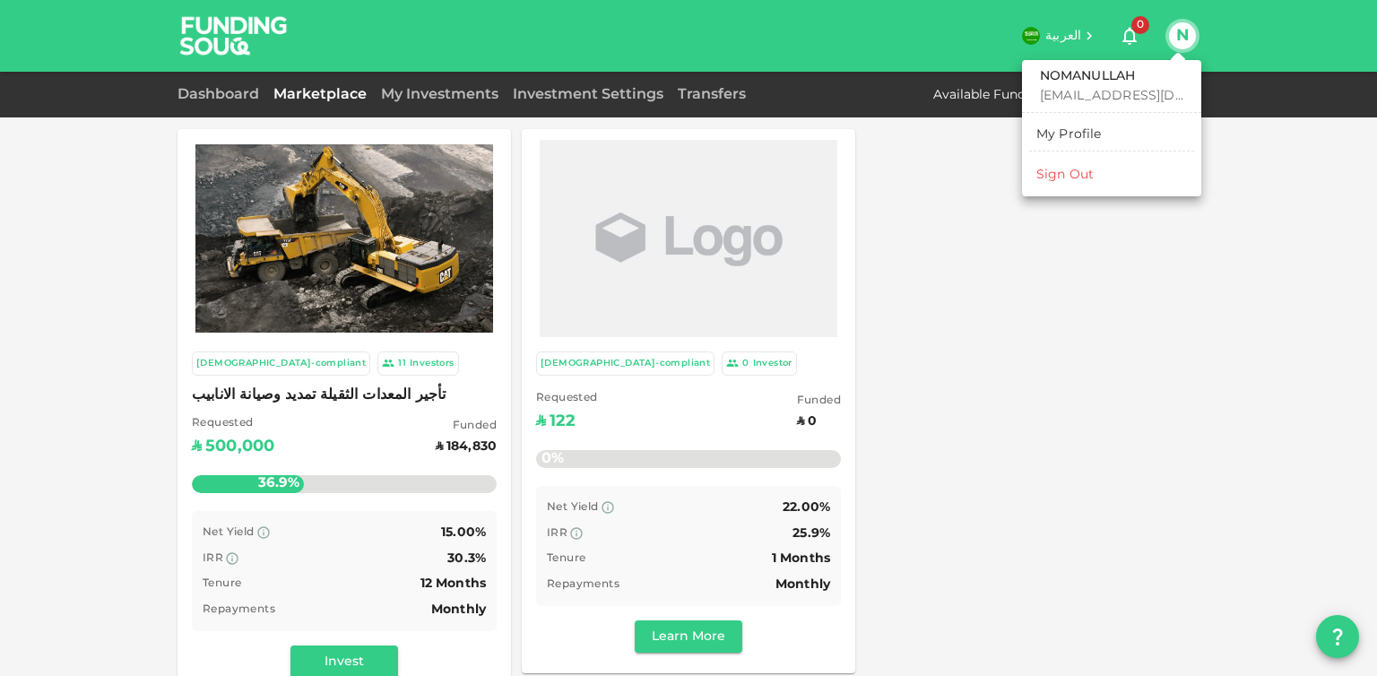
click at [1119, 283] on div at bounding box center [688, 338] width 1377 height 676
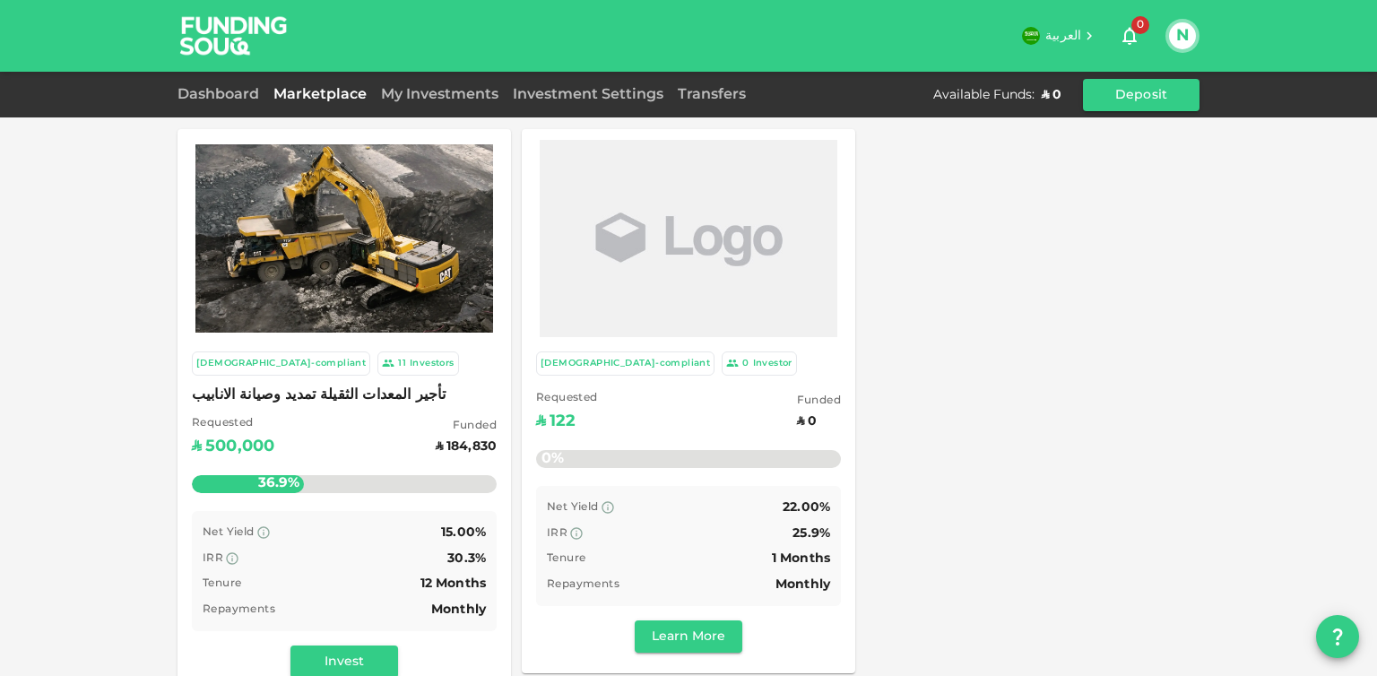
scroll to position [101, 0]
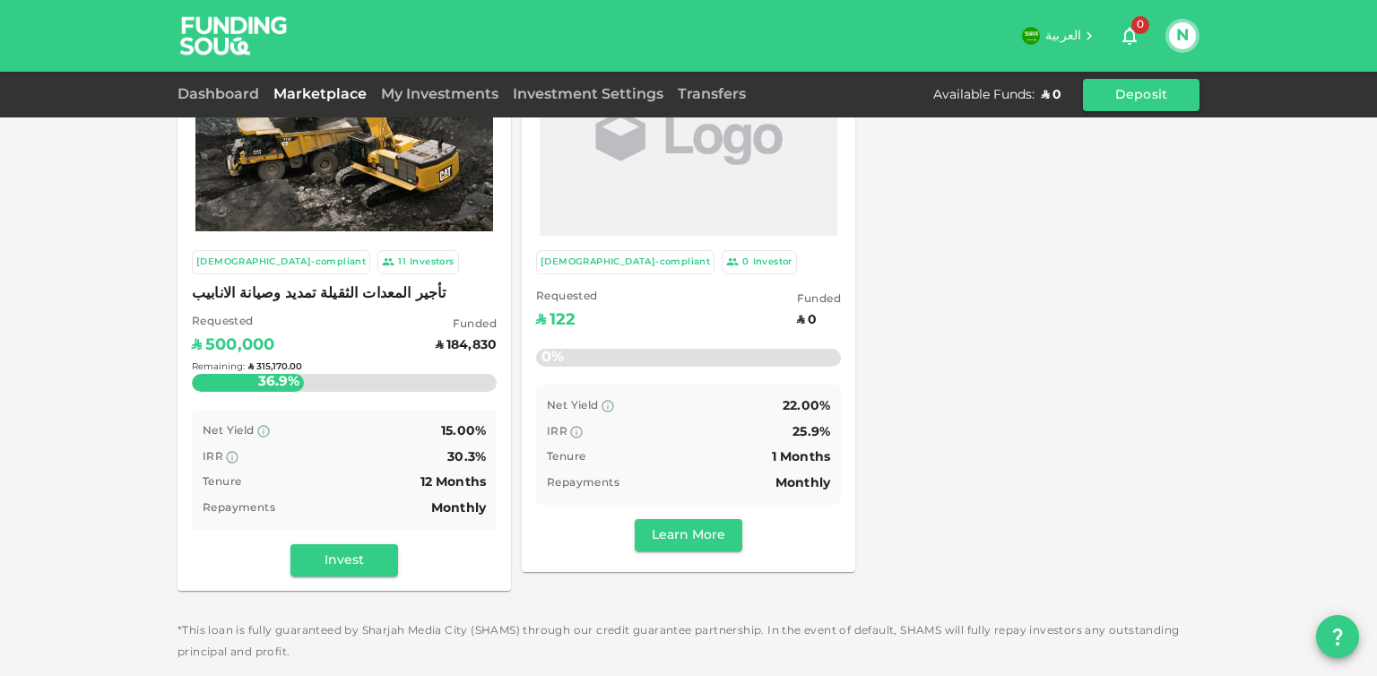
click at [337, 377] on div "Remaining : ʢ 315,170.00" at bounding box center [344, 367] width 305 height 71
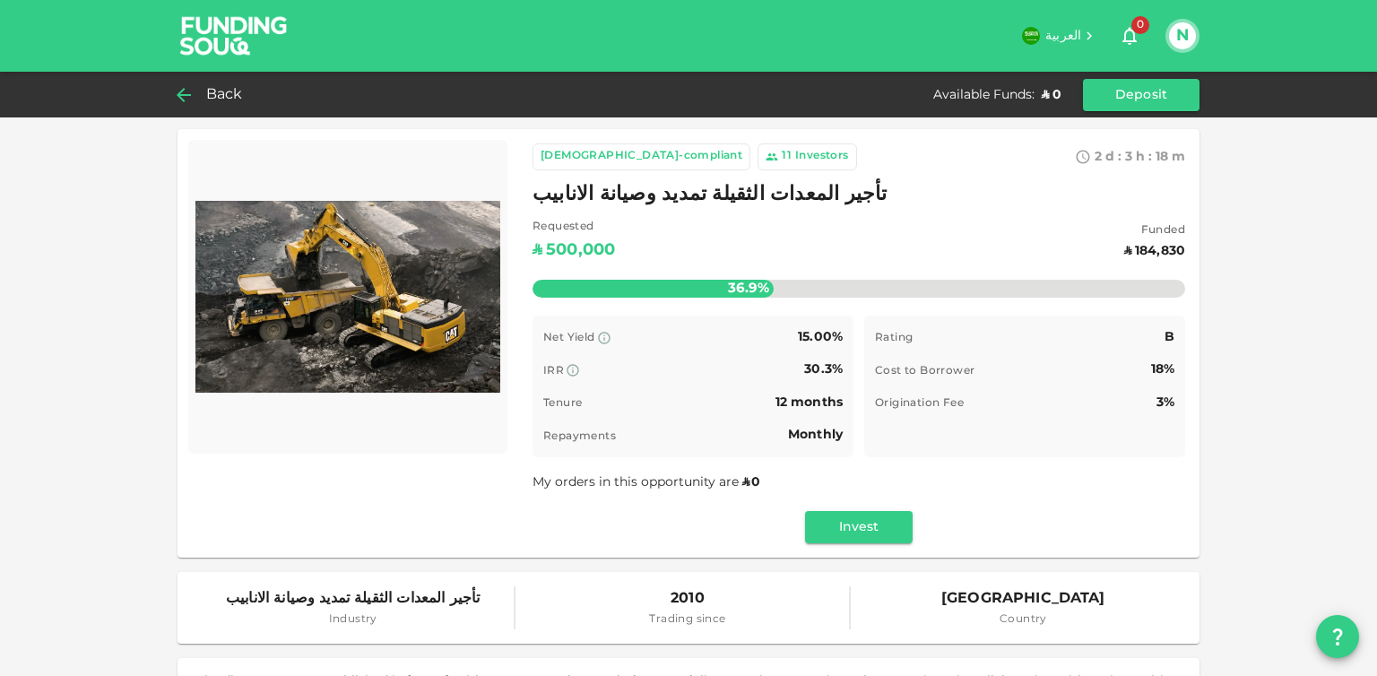
click at [234, 101] on span "Back" at bounding box center [224, 95] width 37 height 25
